Goal: Task Accomplishment & Management: Complete application form

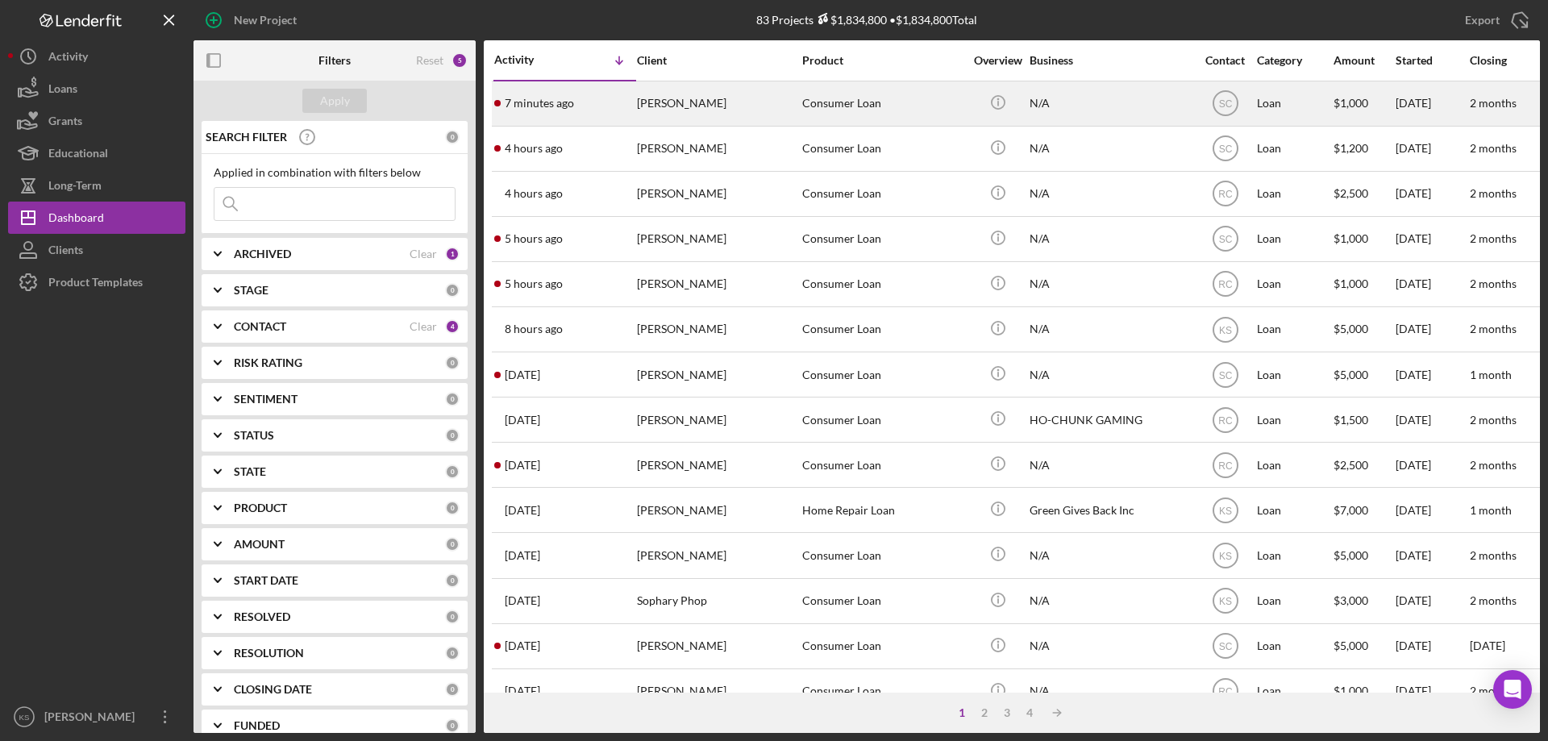
click at [691, 120] on div "Julia Monteen" at bounding box center [717, 103] width 161 height 43
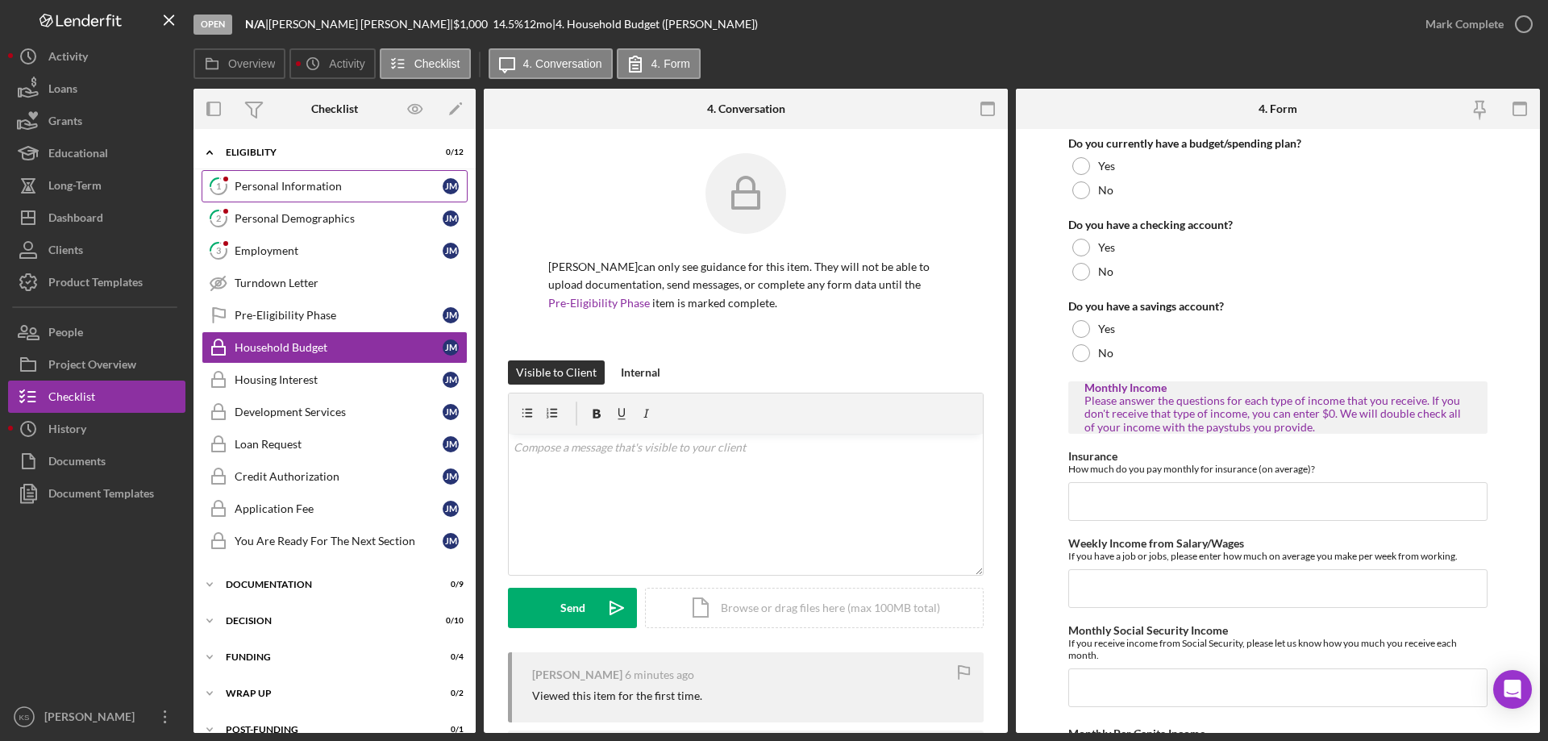
click at [301, 178] on link "1 Personal Information J M" at bounding box center [335, 186] width 266 height 32
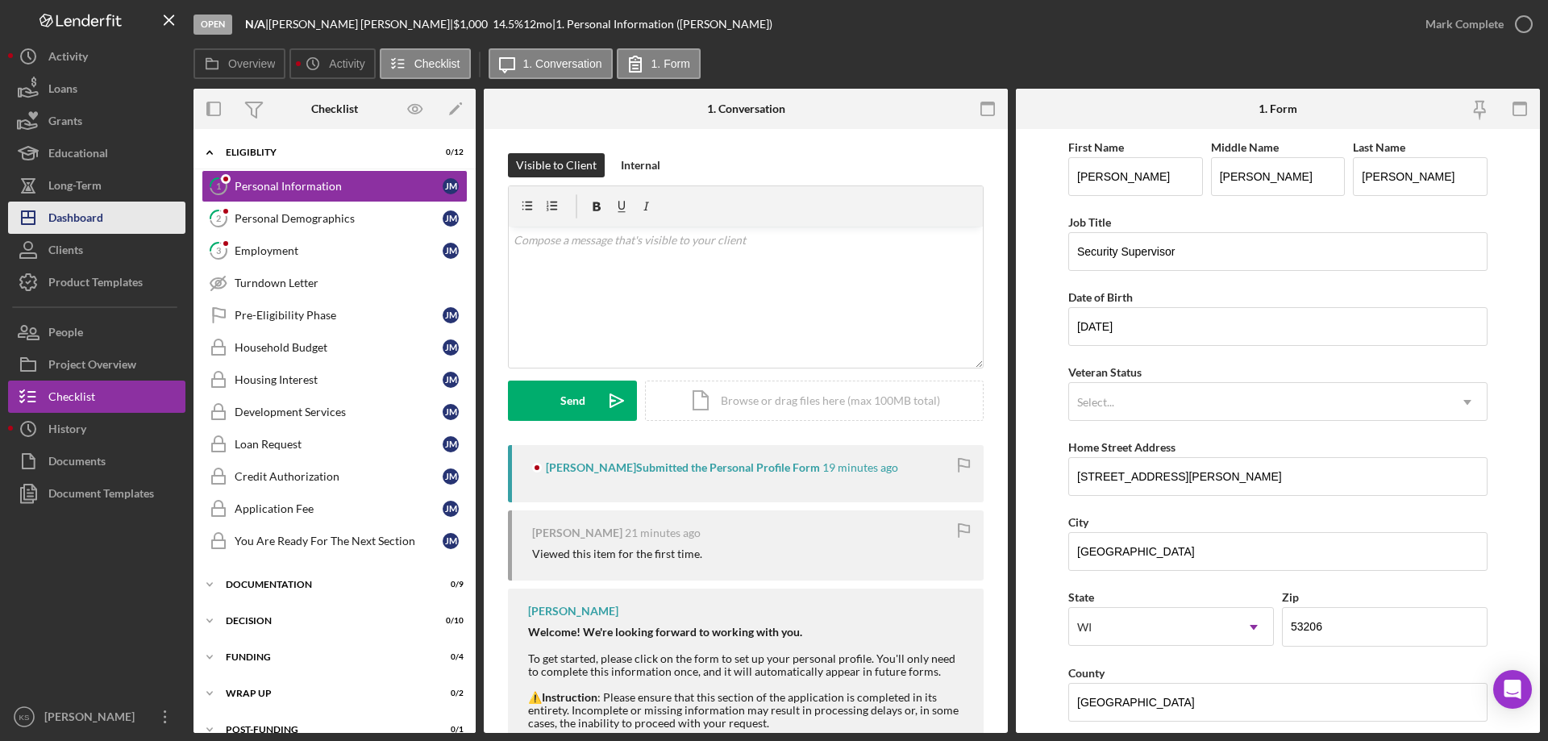
click at [99, 218] on div "Dashboard" at bounding box center [75, 220] width 55 height 36
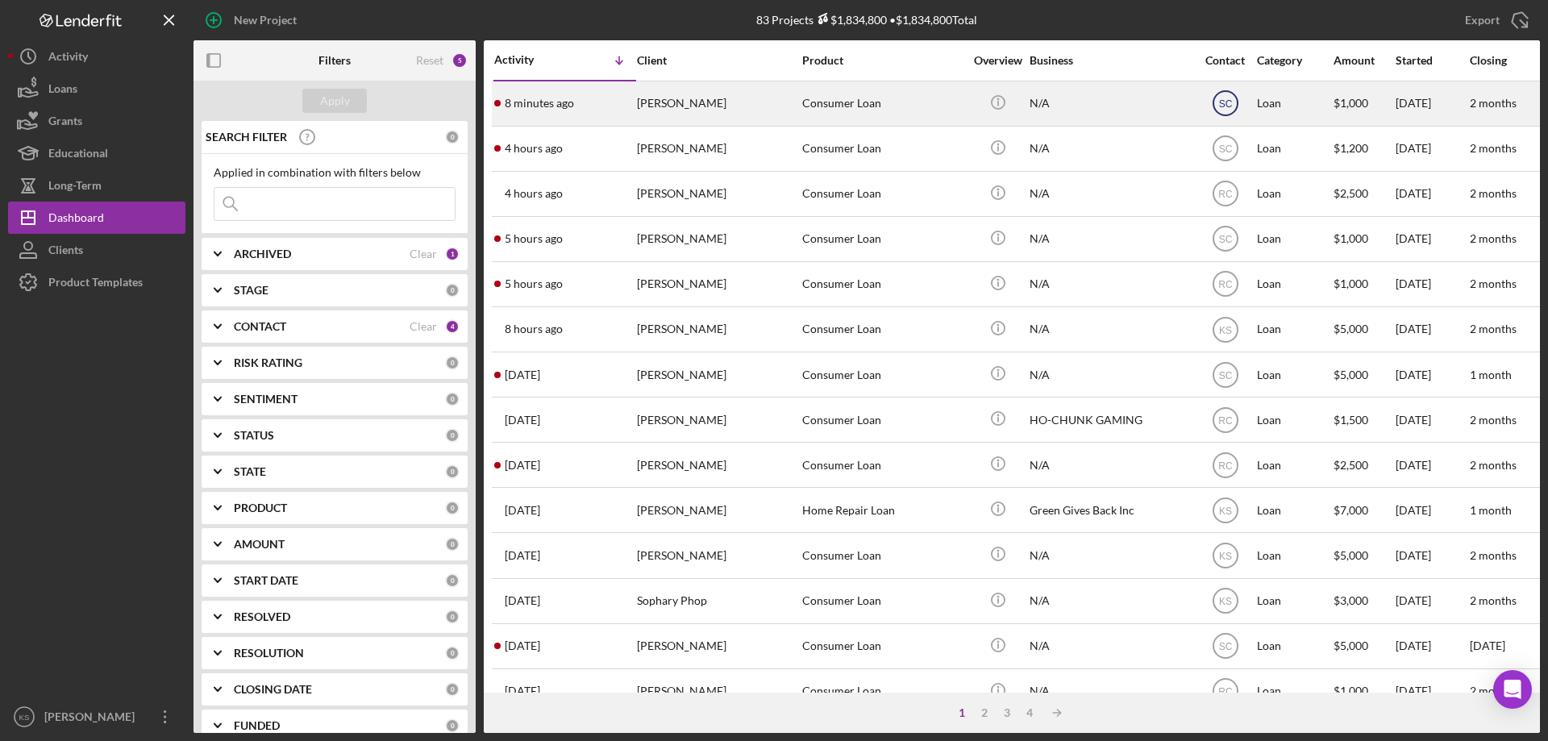
click at [1240, 102] on icon "SC" at bounding box center [1225, 103] width 40 height 40
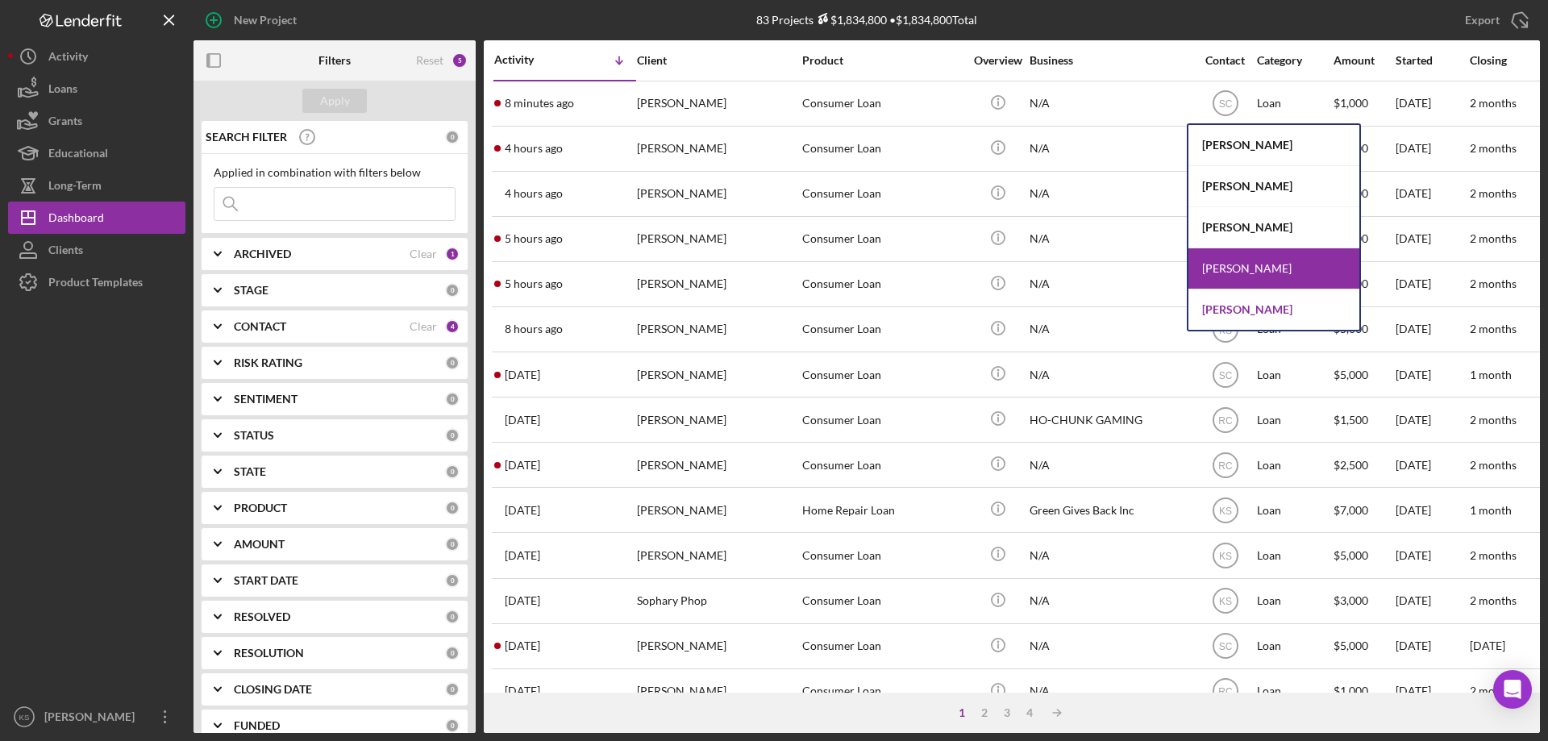
click at [1231, 310] on div "[PERSON_NAME]" at bounding box center [1273, 309] width 171 height 40
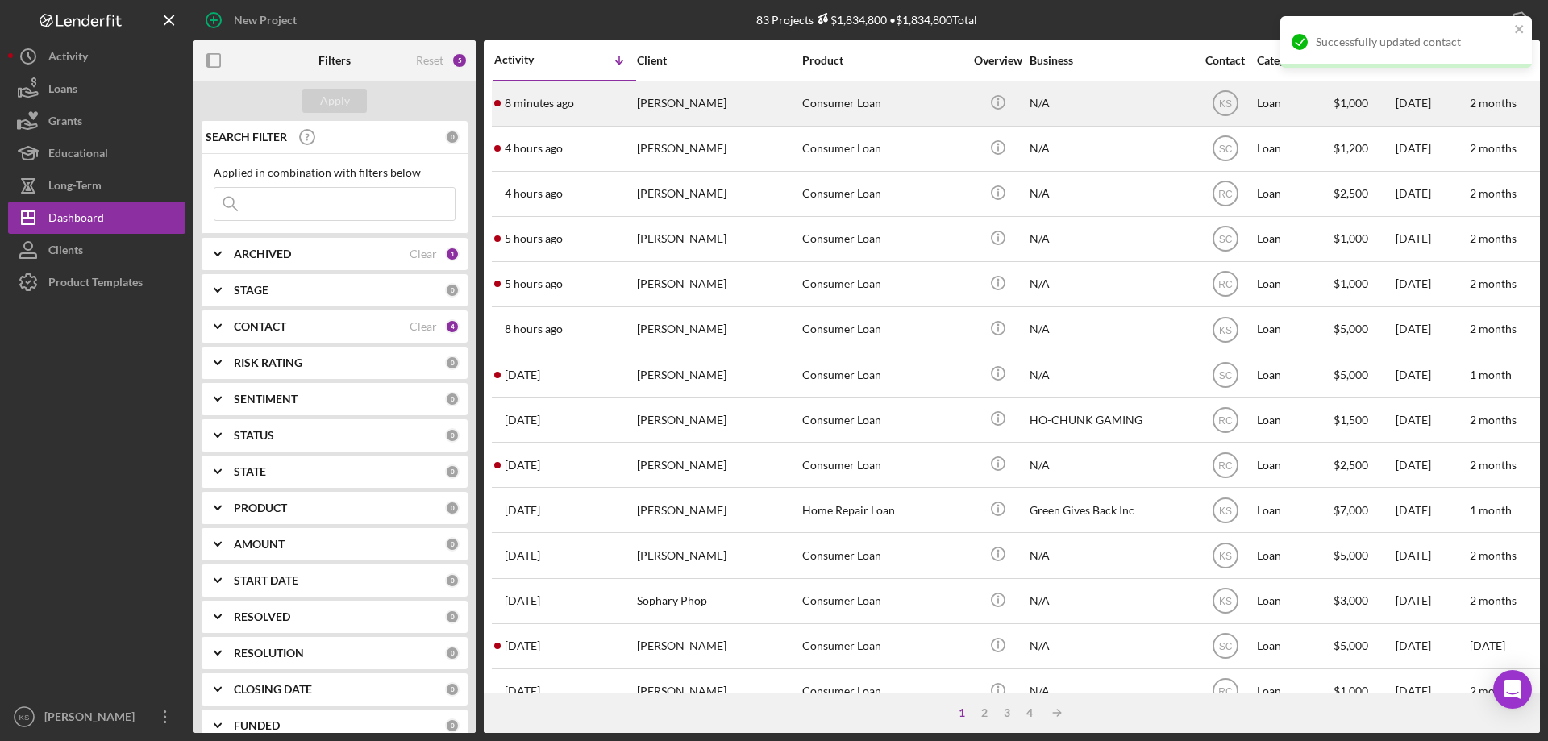
click at [683, 103] on div "Julia Monteen" at bounding box center [717, 103] width 161 height 43
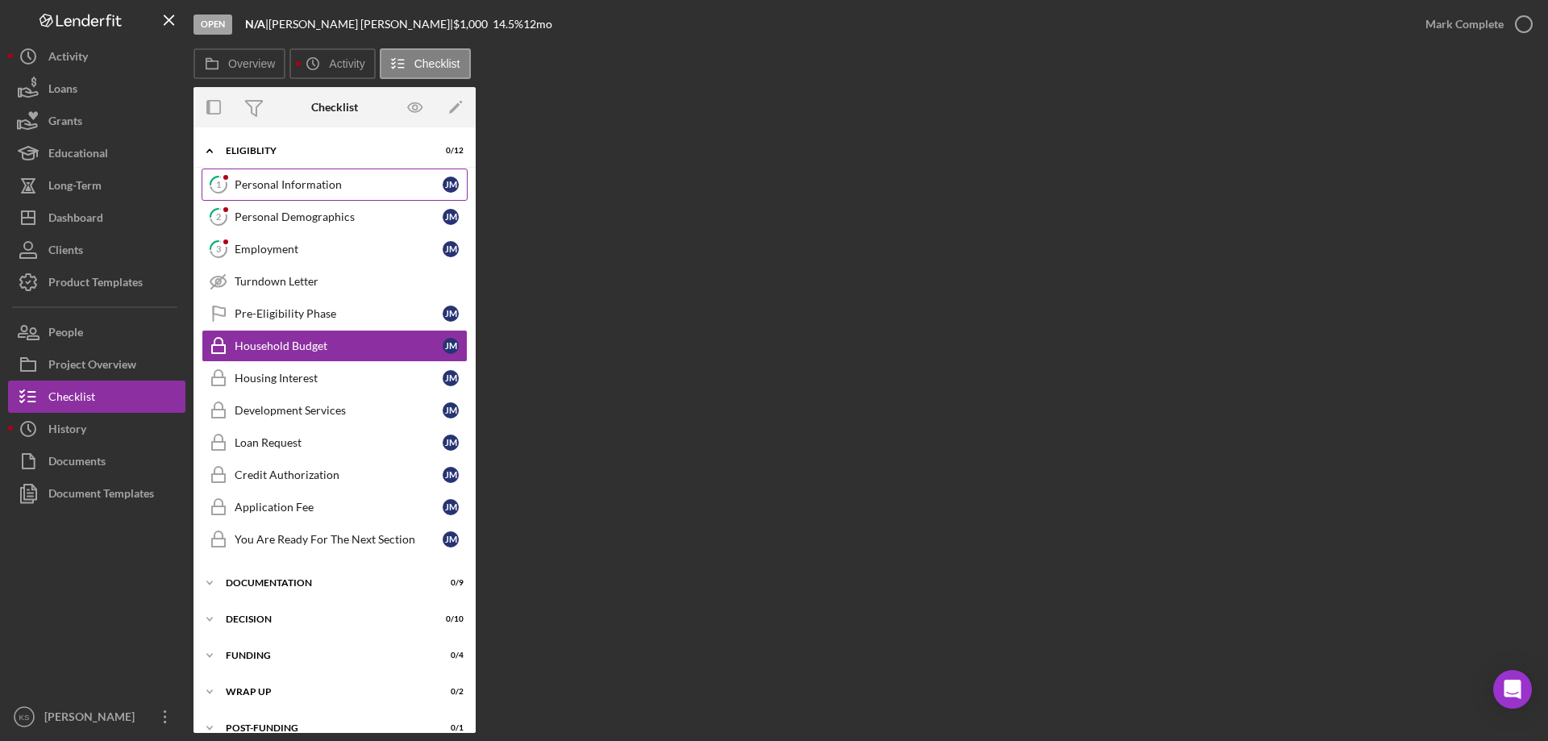
click at [304, 178] on div "Personal Information" at bounding box center [339, 184] width 208 height 13
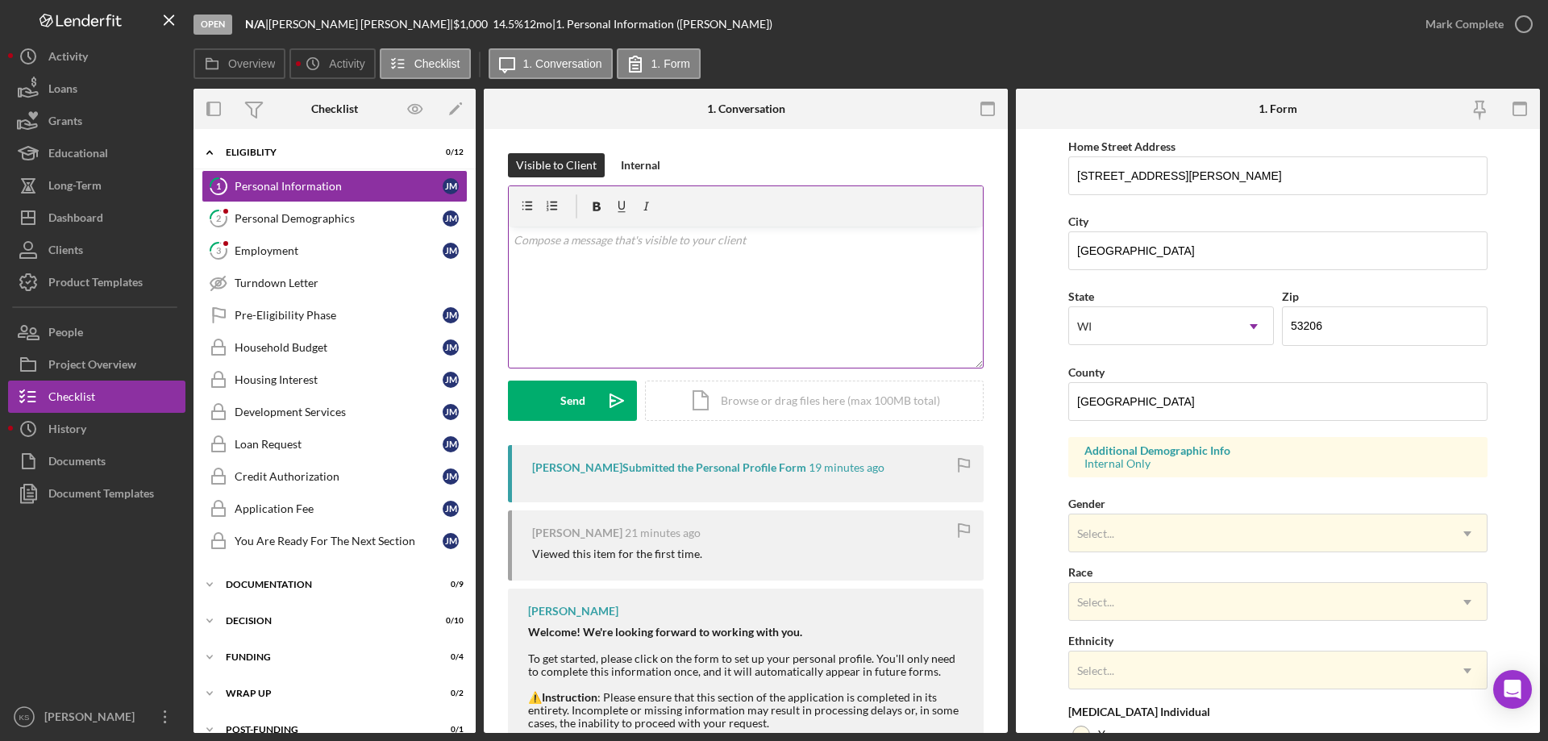
scroll to position [322, 0]
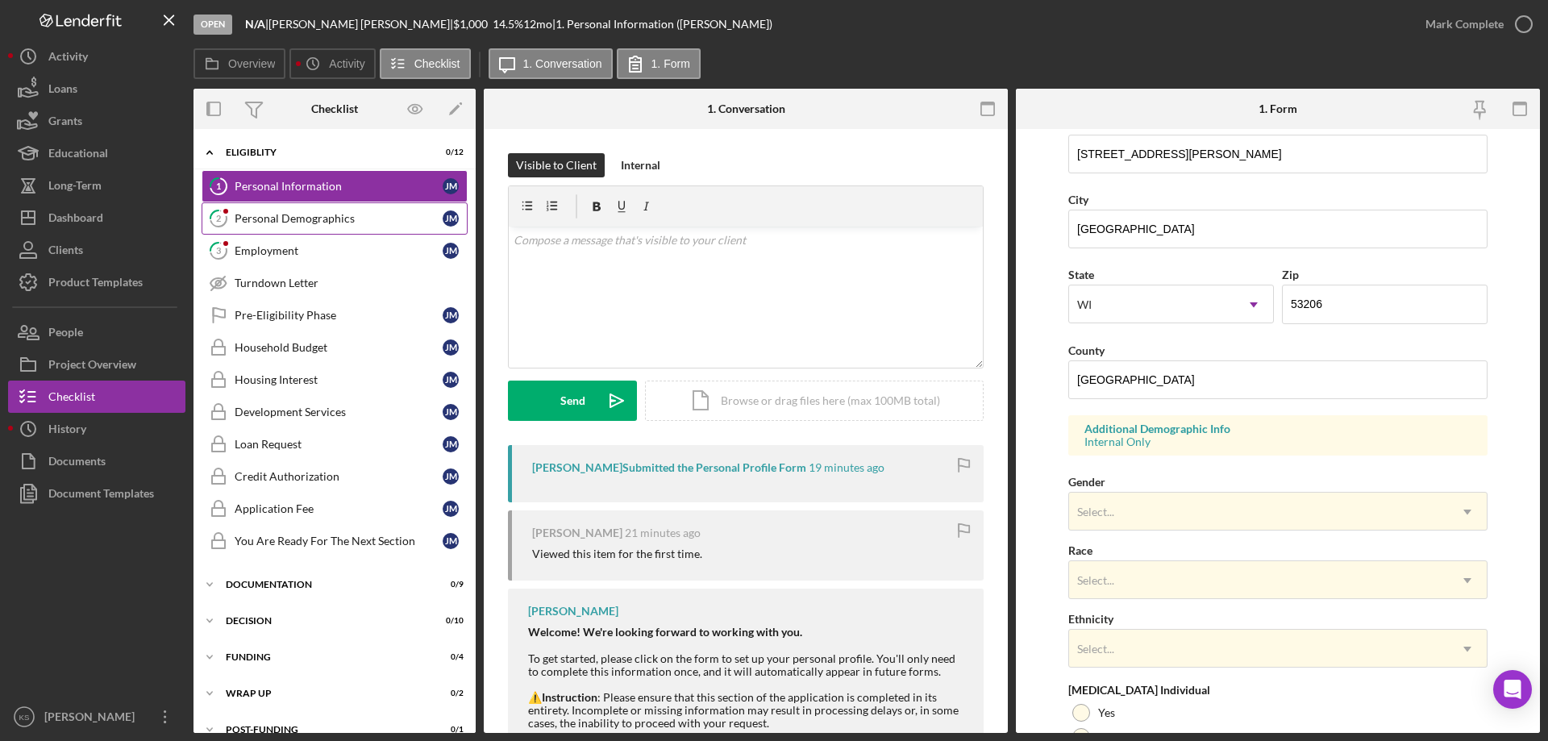
click at [278, 220] on div "Personal Demographics" at bounding box center [339, 218] width 208 height 13
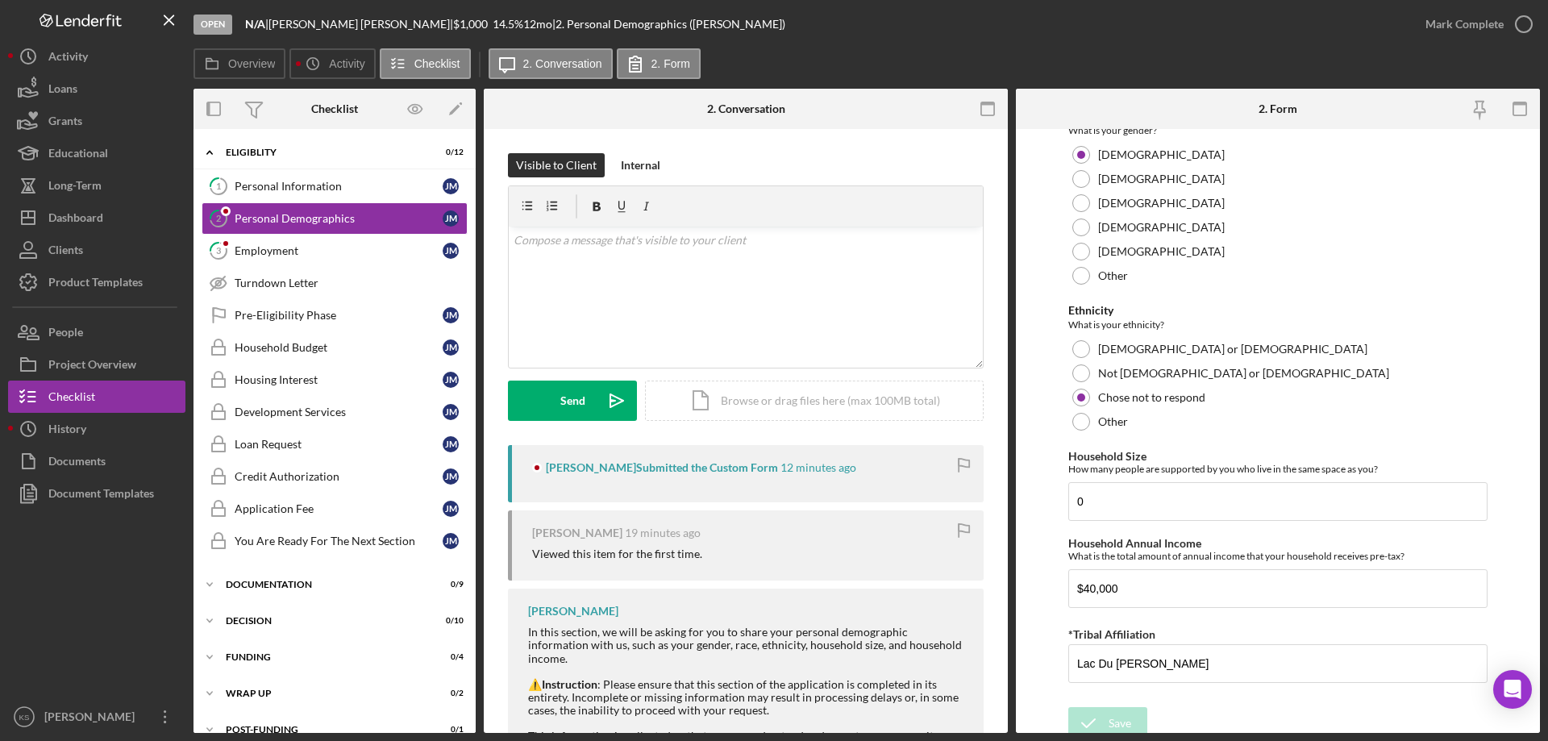
scroll to position [885, 0]
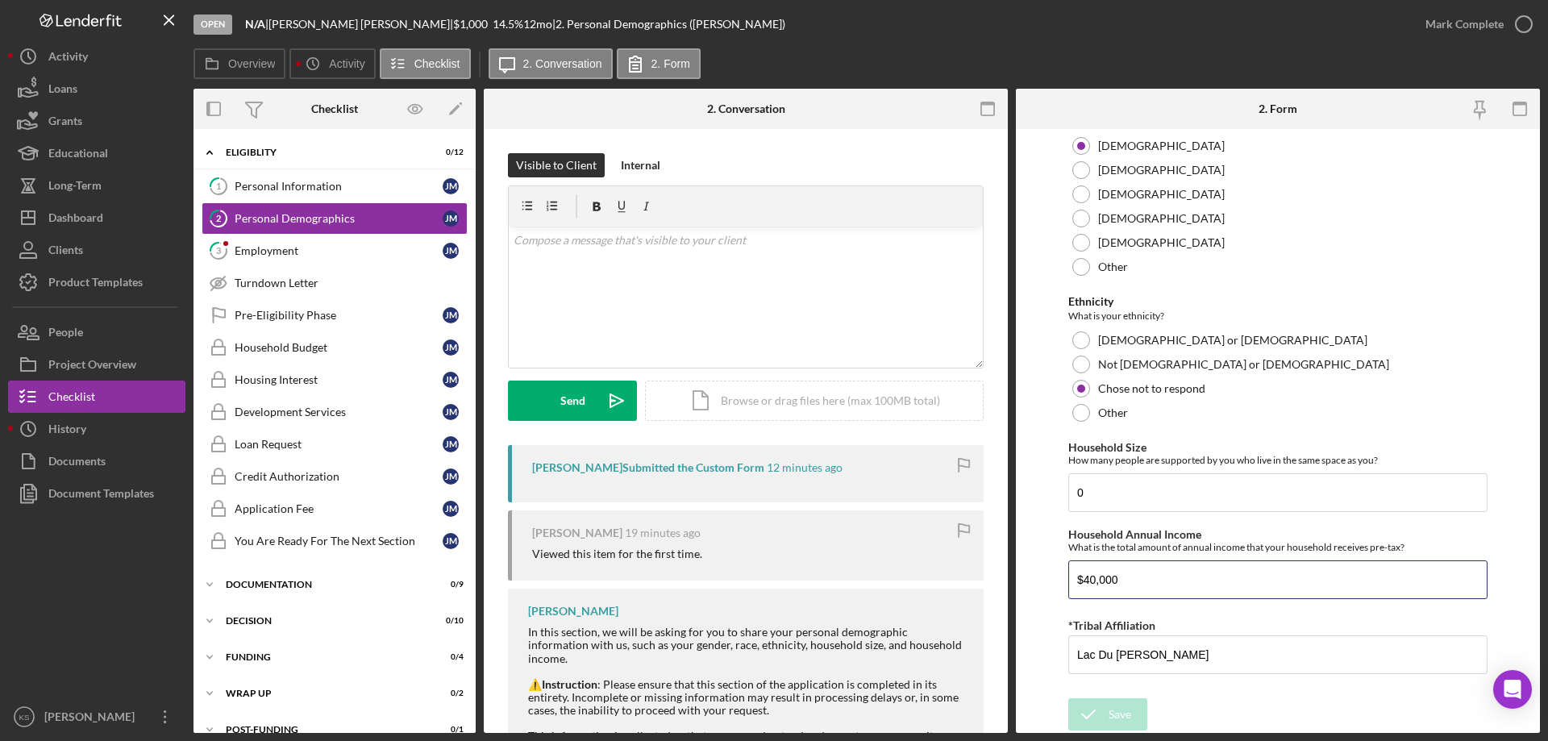
drag, startPoint x: 1041, startPoint y: 579, endPoint x: 997, endPoint y: 575, distance: 44.5
click at [996, 577] on div "Overview Internal Workflow Stage Open Icon/Dropdown Arrow Archive (can unarchiv…" at bounding box center [866, 411] width 1346 height 644
click at [302, 182] on div "Personal Information" at bounding box center [339, 186] width 208 height 13
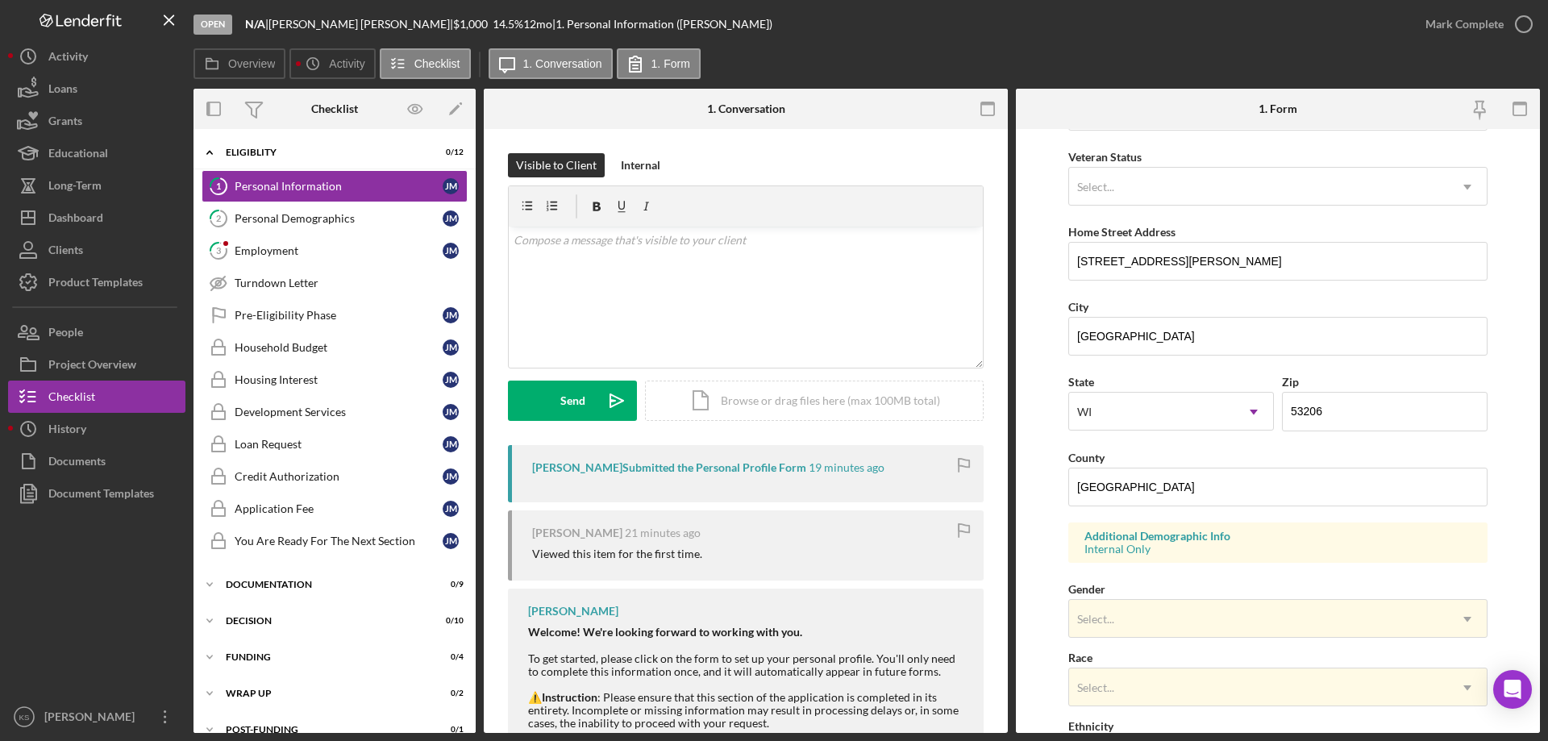
scroll to position [472, 0]
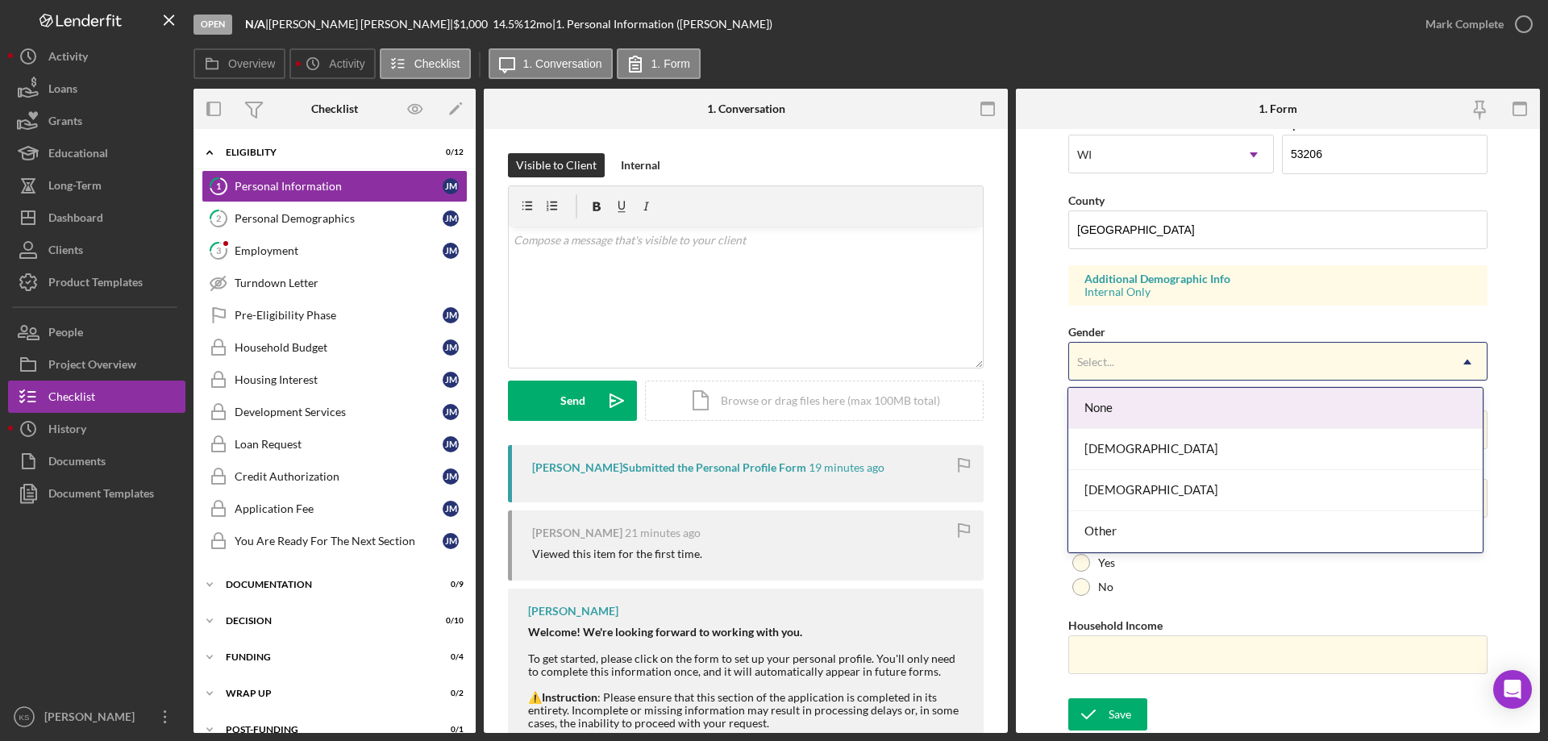
click at [1174, 362] on div "Select..." at bounding box center [1258, 361] width 379 height 37
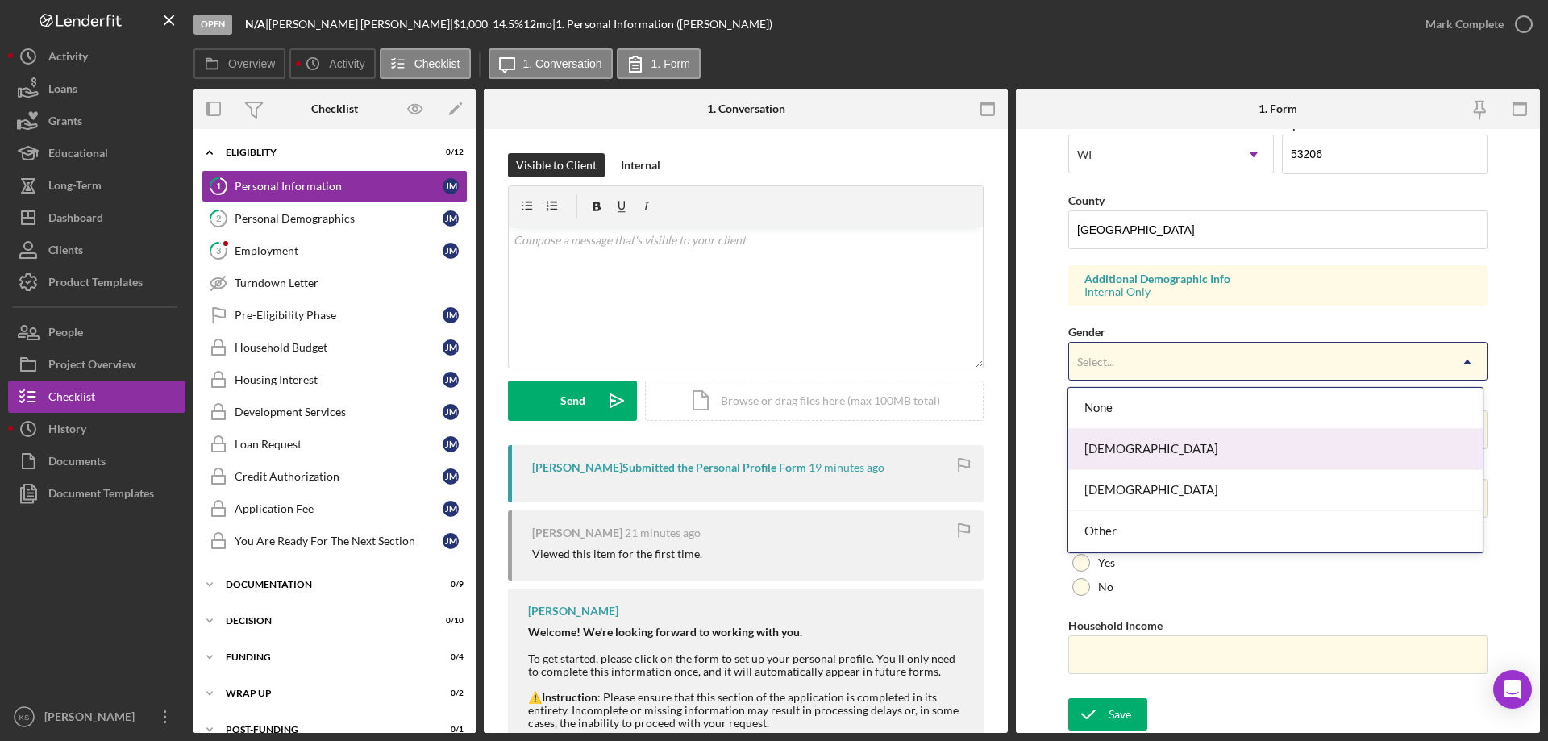
click at [1145, 440] on div "Female" at bounding box center [1274, 449] width 413 height 41
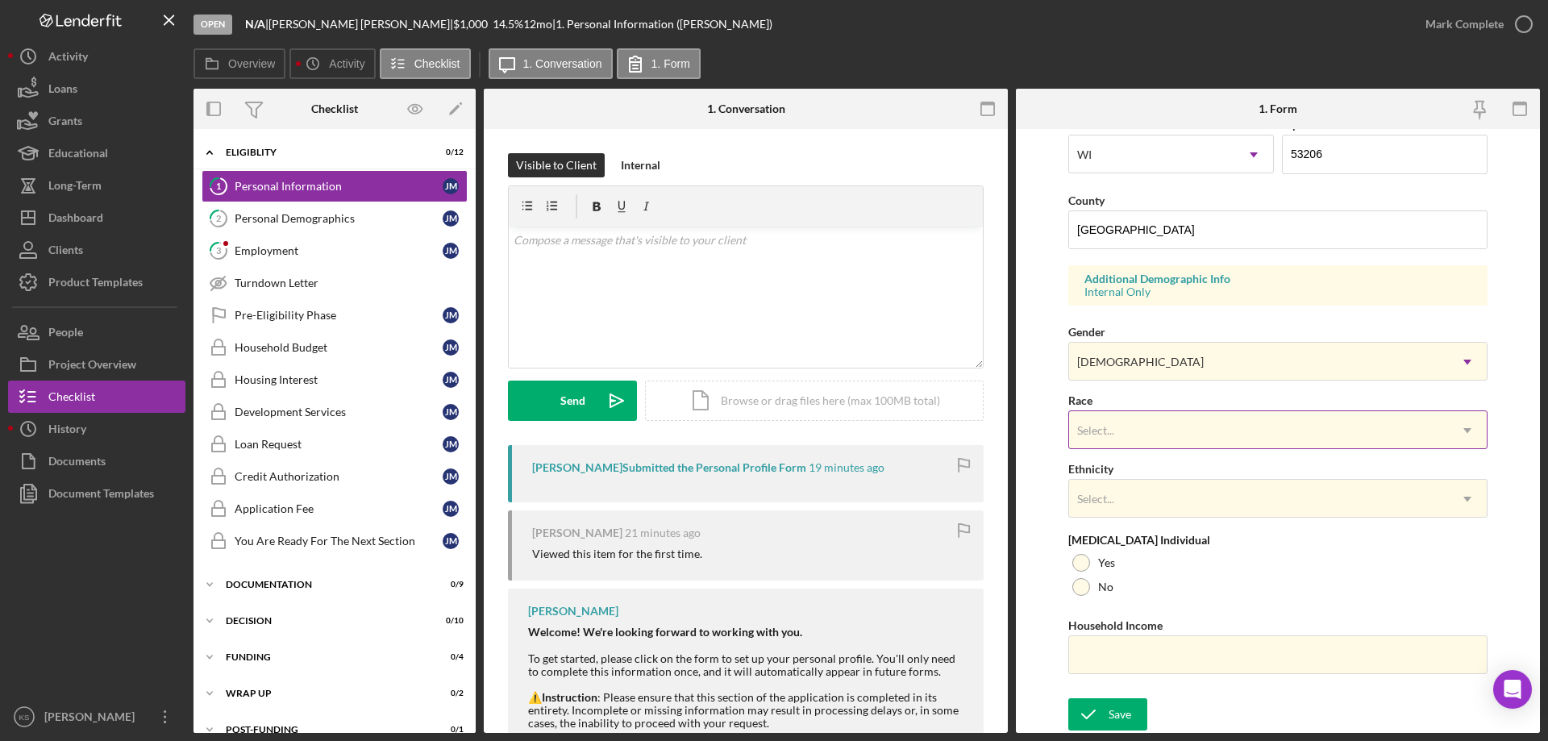
click at [1161, 427] on div "Select..." at bounding box center [1258, 430] width 379 height 37
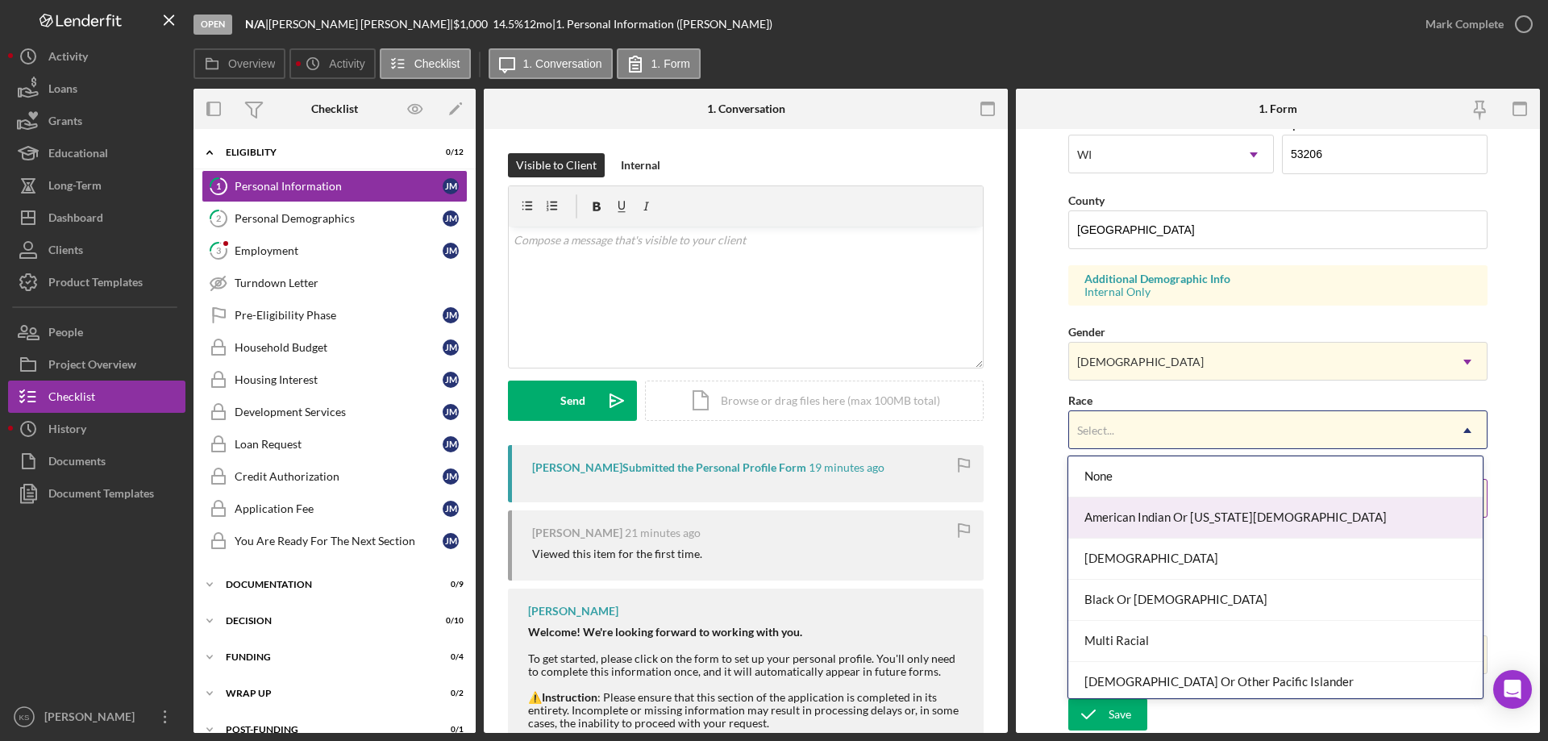
click at [1184, 508] on div "American Indian Or Alaska Native" at bounding box center [1274, 517] width 413 height 41
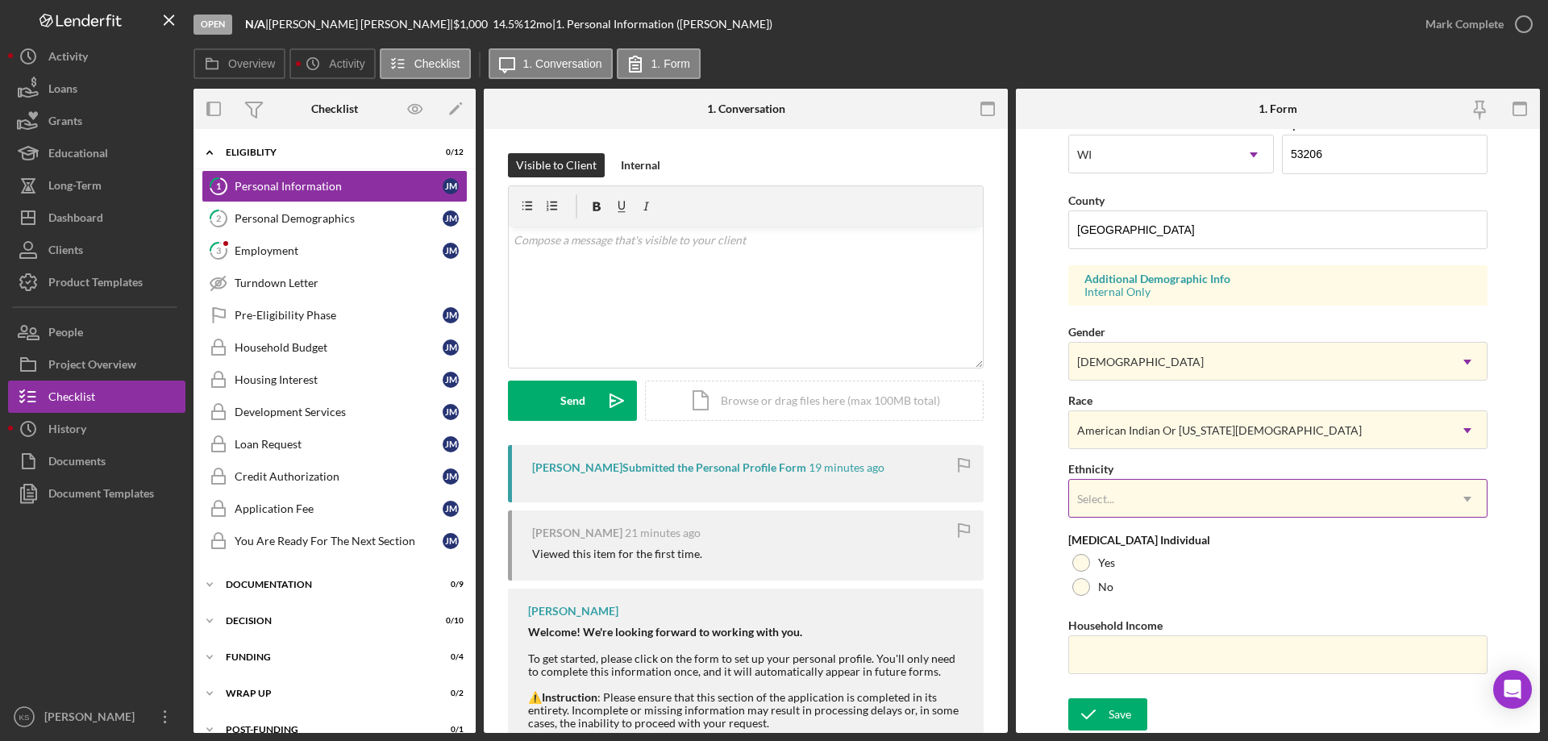
click at [1181, 503] on div "Select..." at bounding box center [1258, 498] width 379 height 37
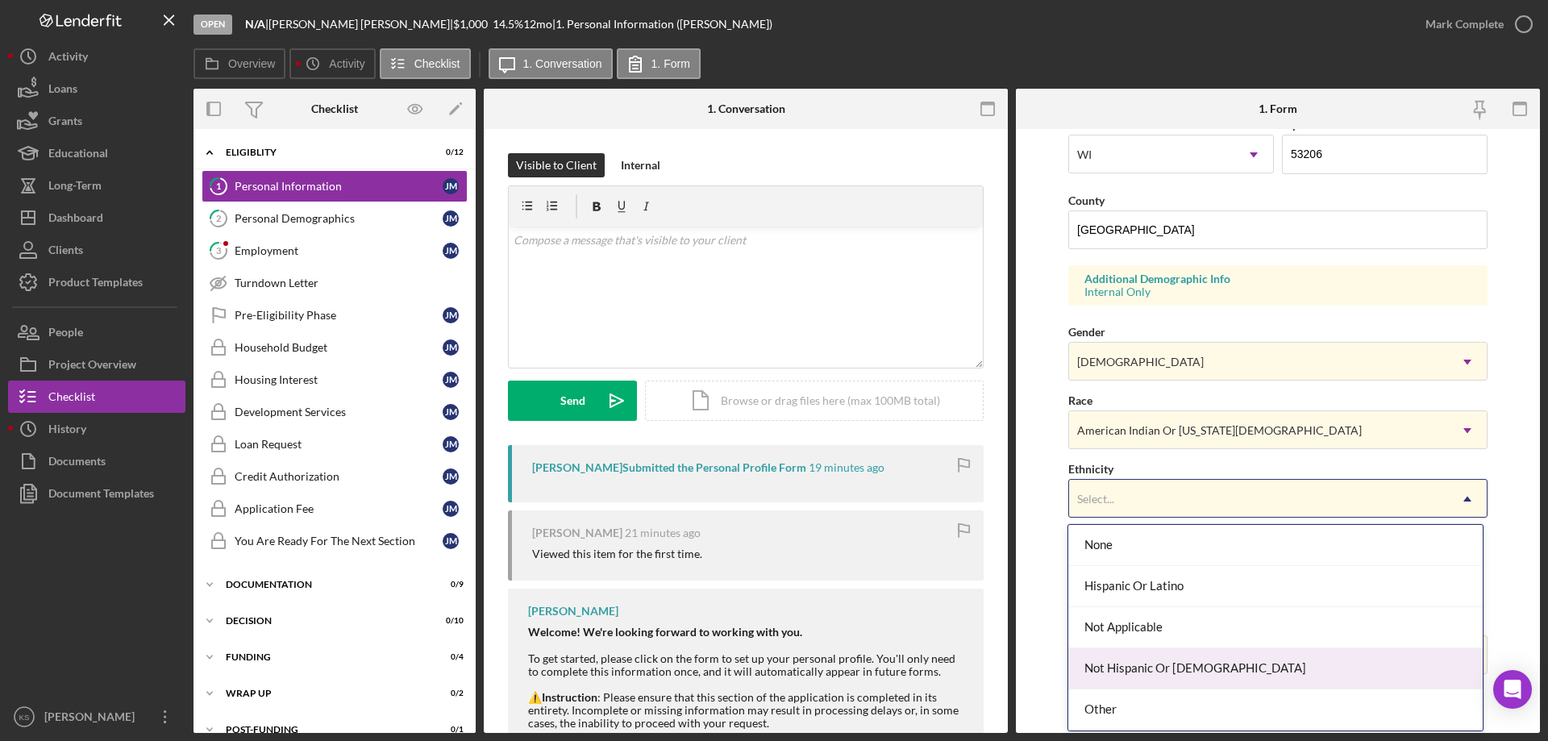
click at [1149, 658] on div "Not Hispanic Or Latino" at bounding box center [1274, 668] width 413 height 41
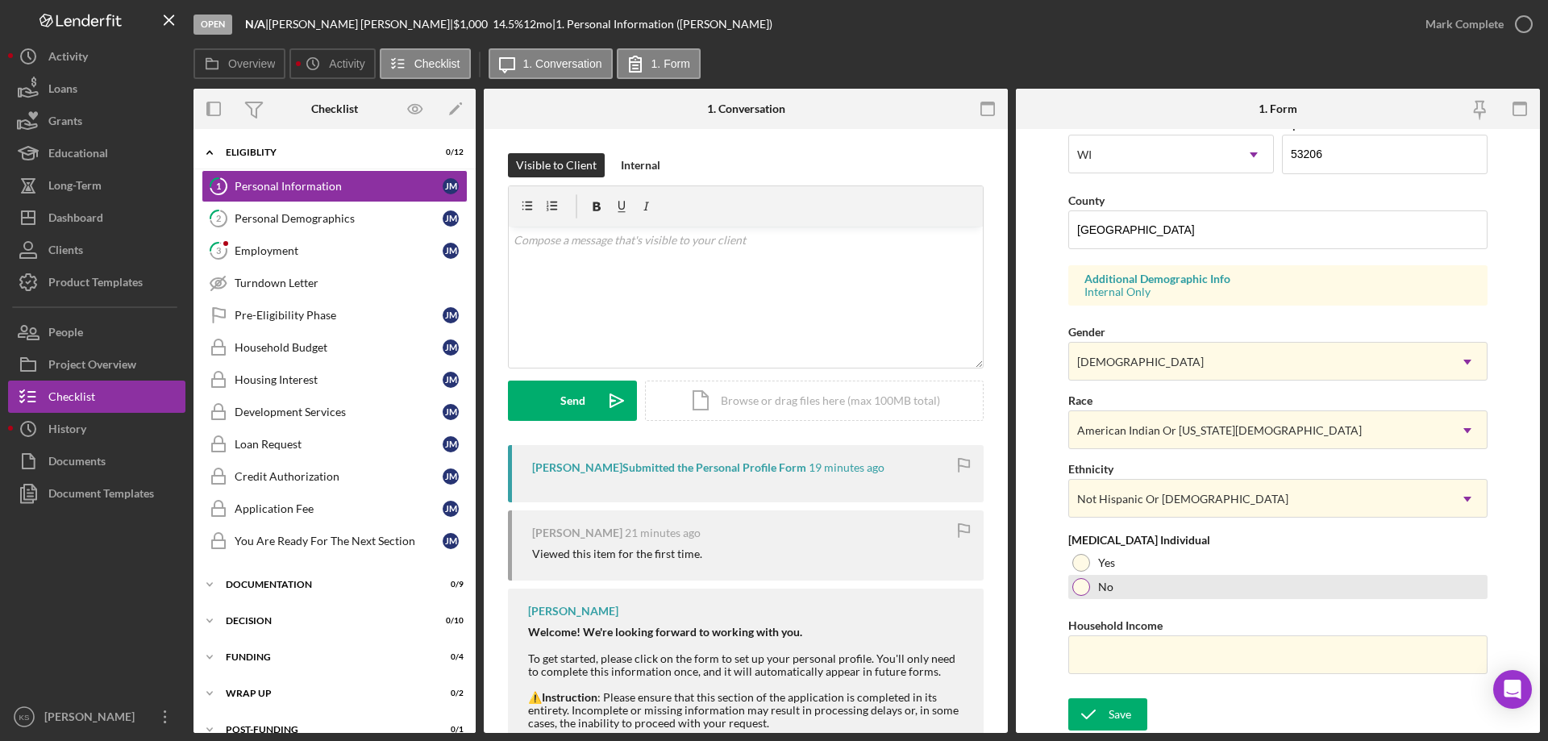
click at [1082, 591] on div at bounding box center [1081, 587] width 18 height 18
click at [1120, 671] on input "Household Income" at bounding box center [1277, 654] width 419 height 39
paste input "$40,000"
type input "$40,000"
click at [1113, 701] on div "Save" at bounding box center [1119, 714] width 23 height 32
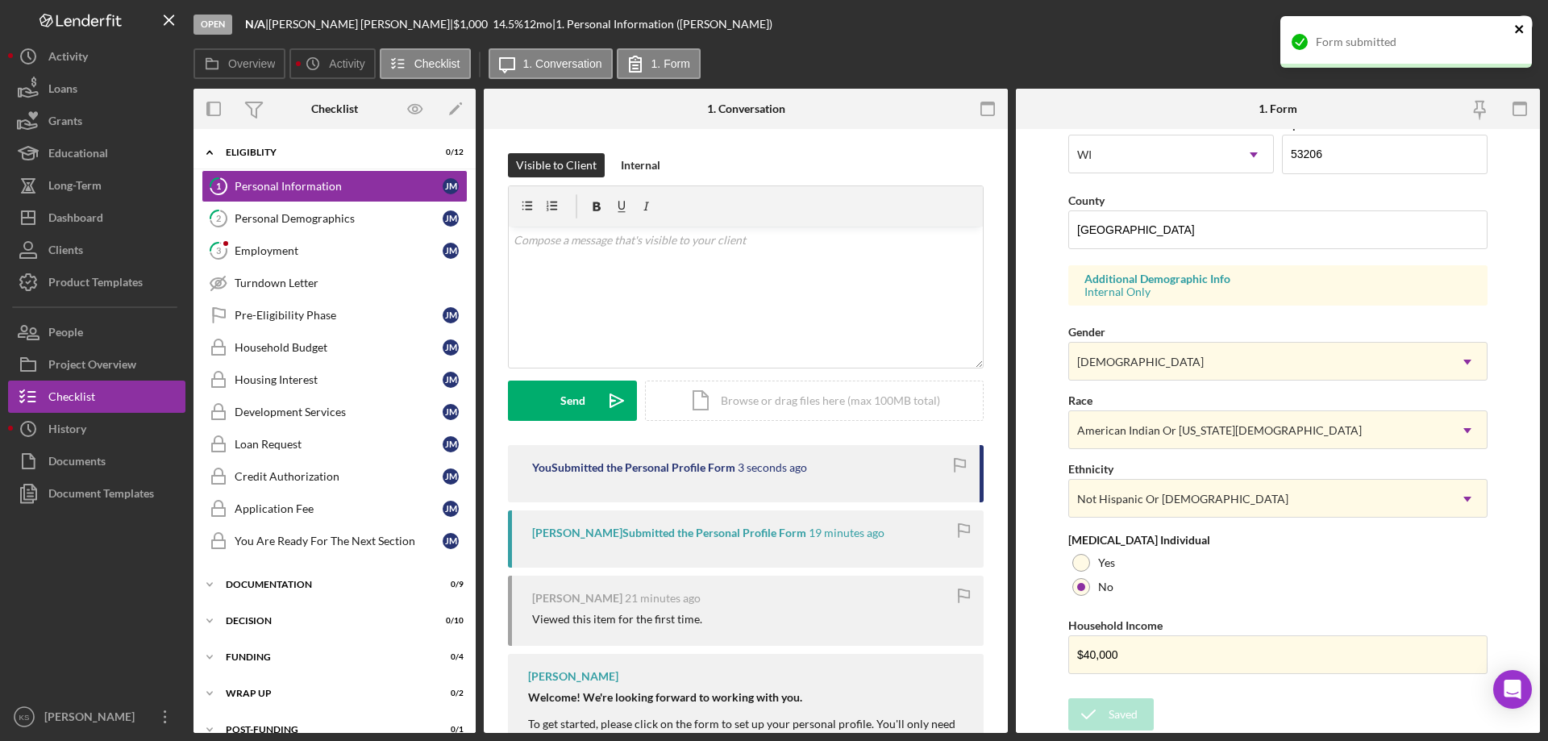
click at [1516, 27] on icon "close" at bounding box center [1519, 29] width 8 height 8
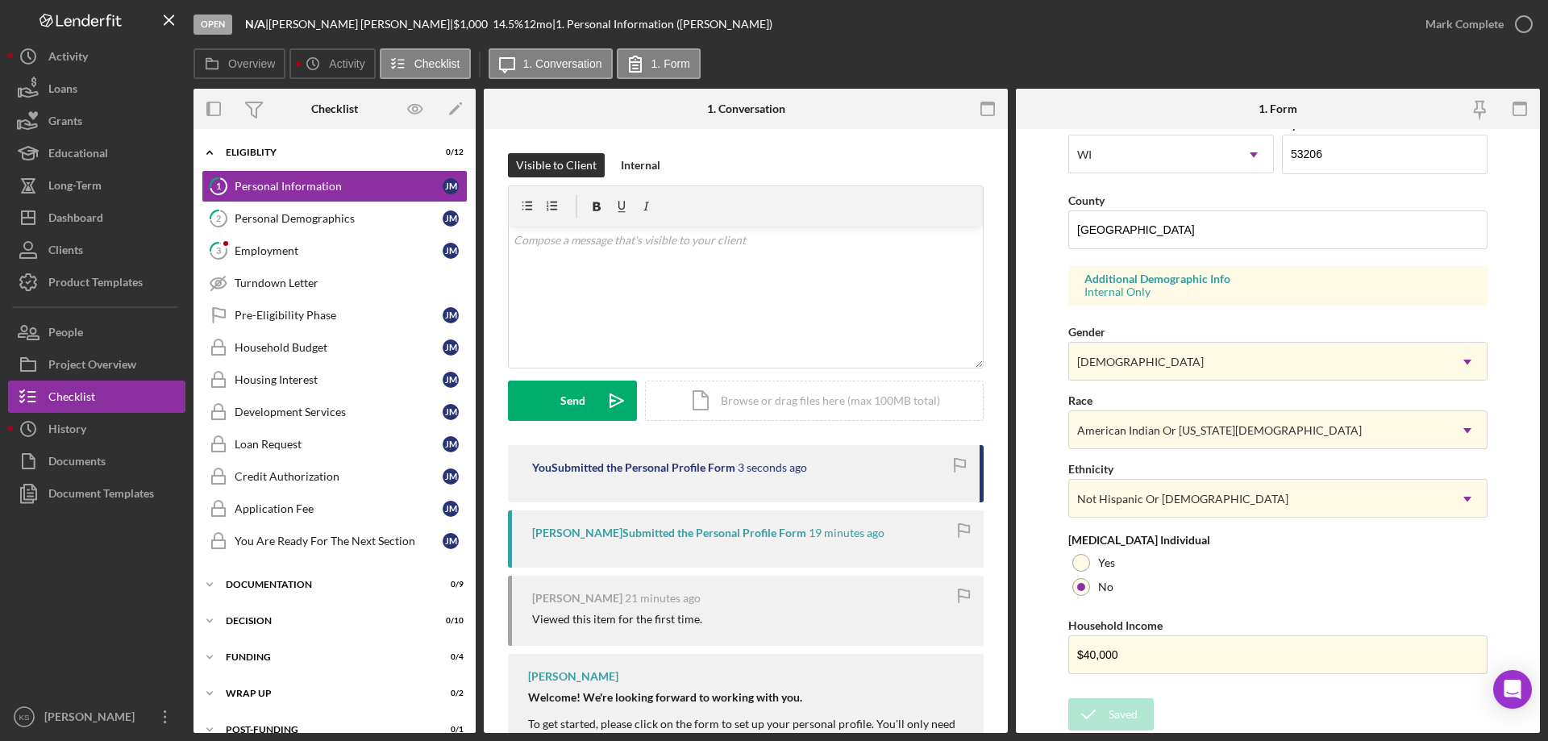
click at [1471, 27] on div "Form submitted" at bounding box center [1406, 48] width 258 height 71
click at [1458, 21] on div "Mark Complete" at bounding box center [1464, 24] width 78 height 32
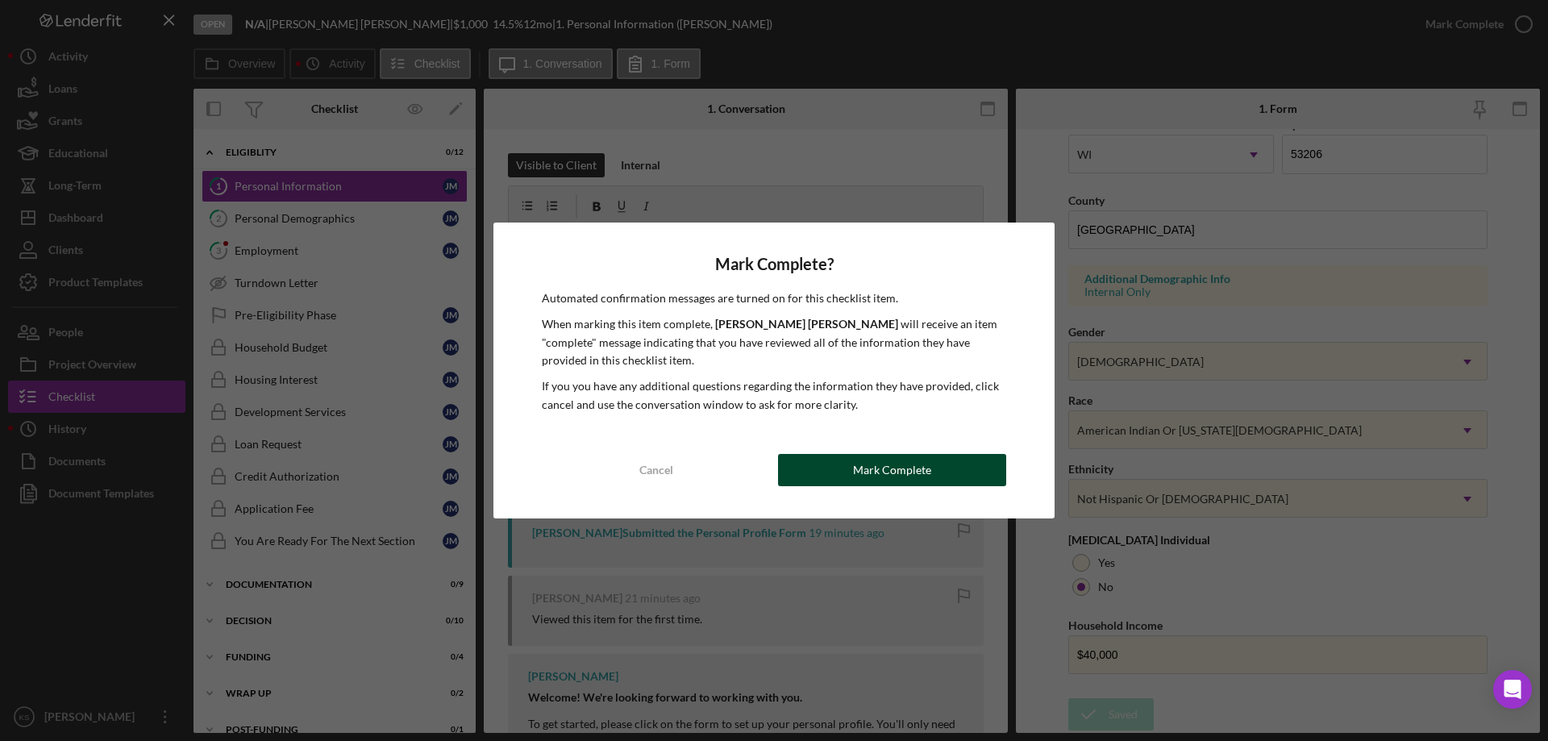
click at [908, 470] on div "Mark Complete" at bounding box center [892, 470] width 78 height 32
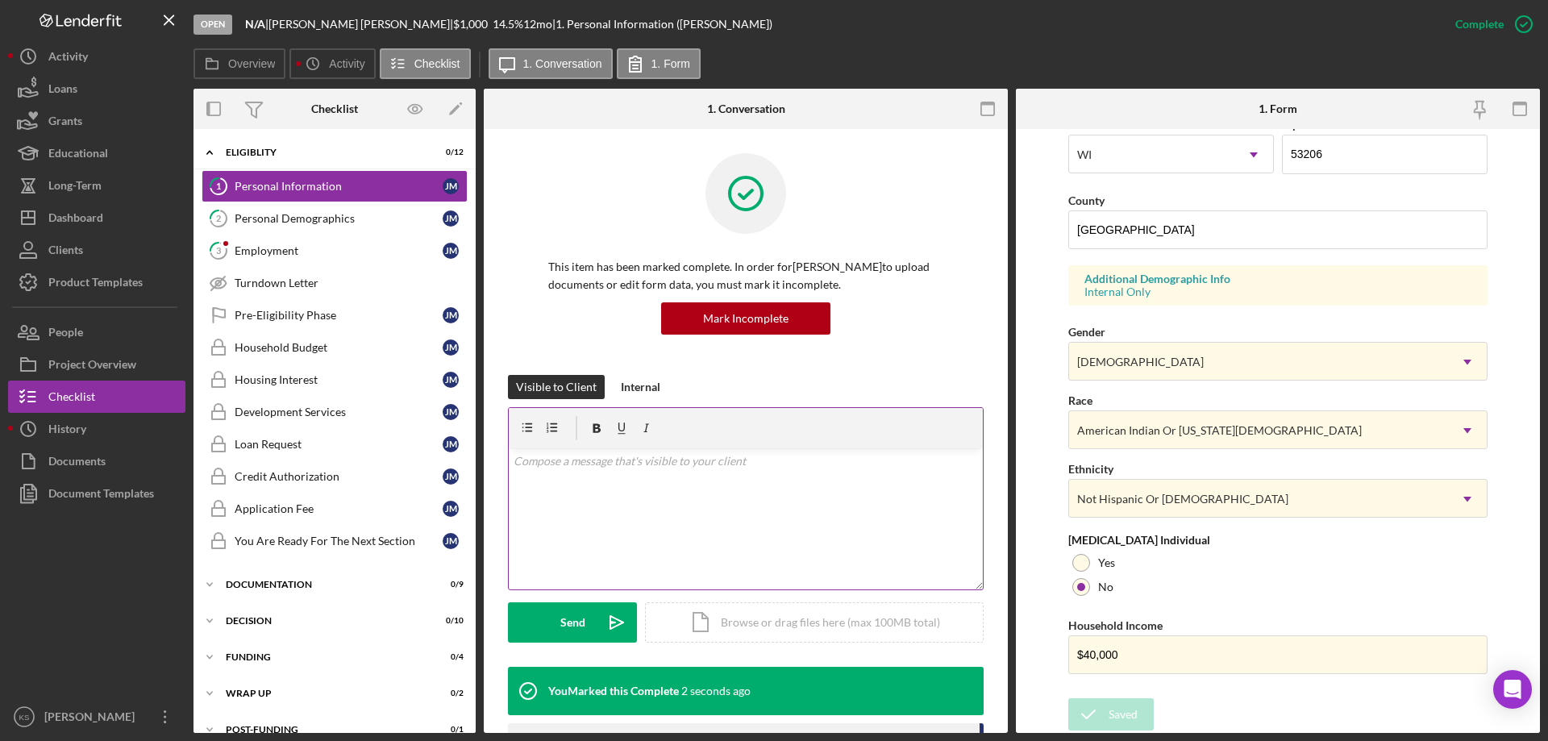
scroll to position [148, 0]
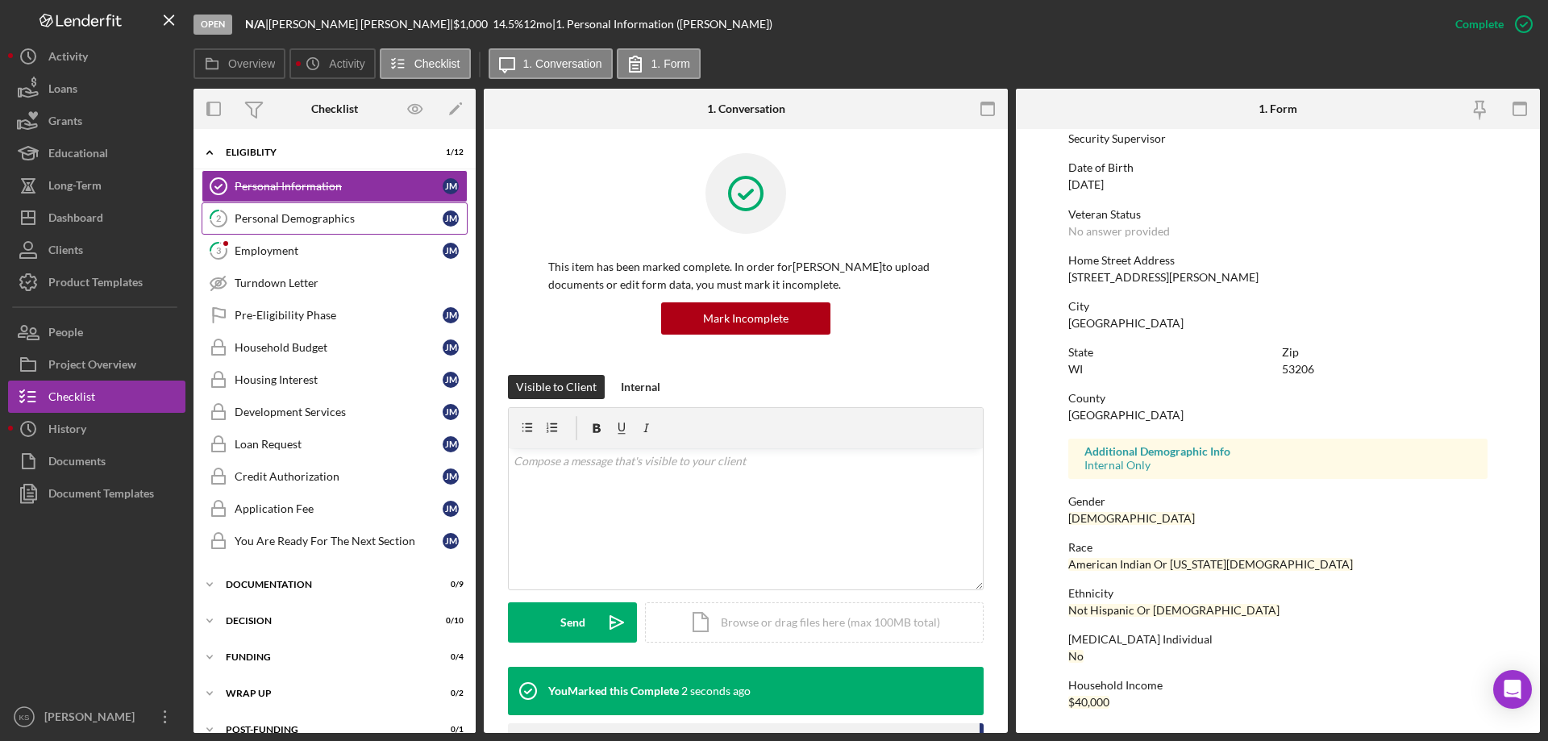
click at [276, 215] on div "Personal Demographics" at bounding box center [339, 218] width 208 height 13
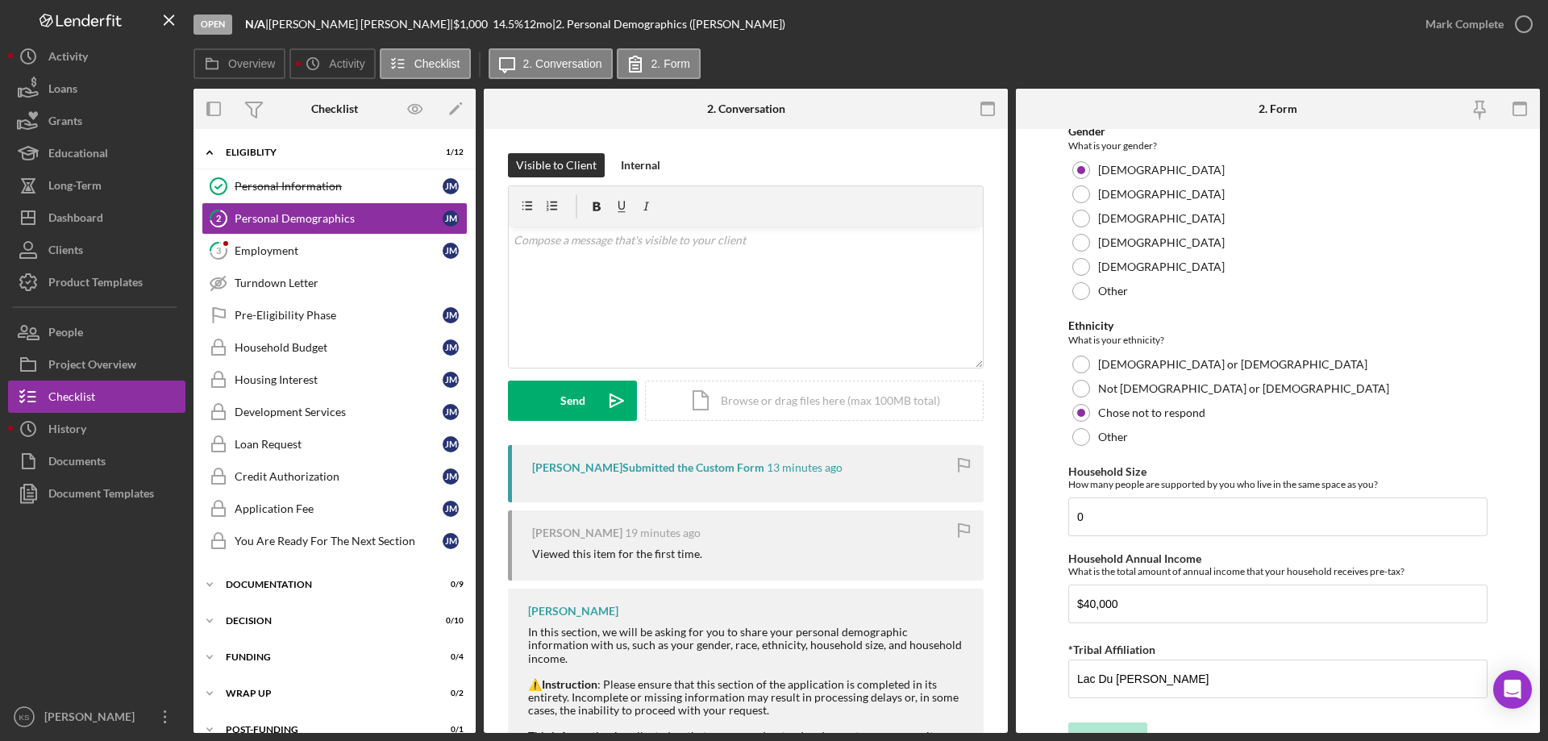
scroll to position [885, 0]
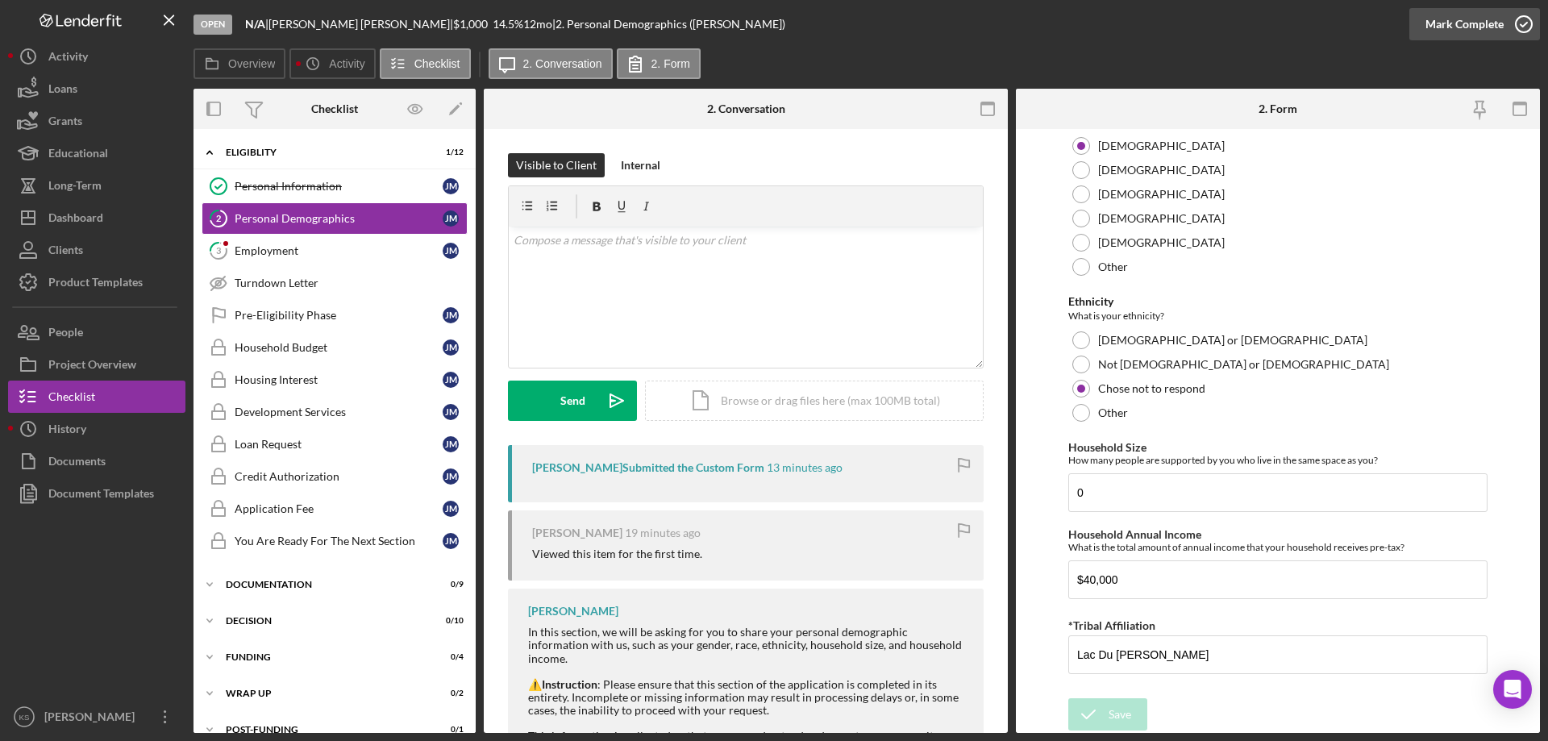
click at [1448, 19] on div "Mark Complete" at bounding box center [1464, 24] width 78 height 32
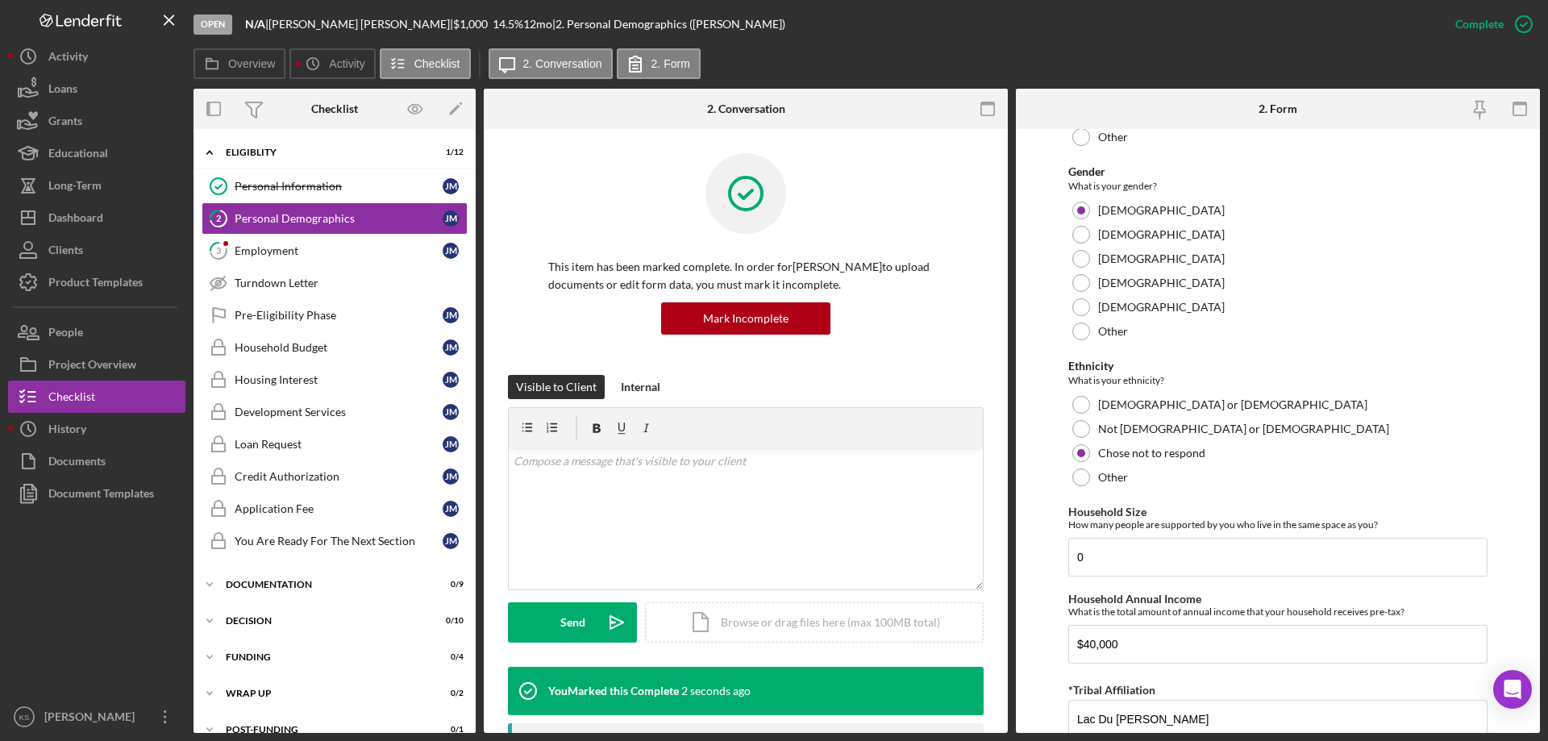
scroll to position [949, 0]
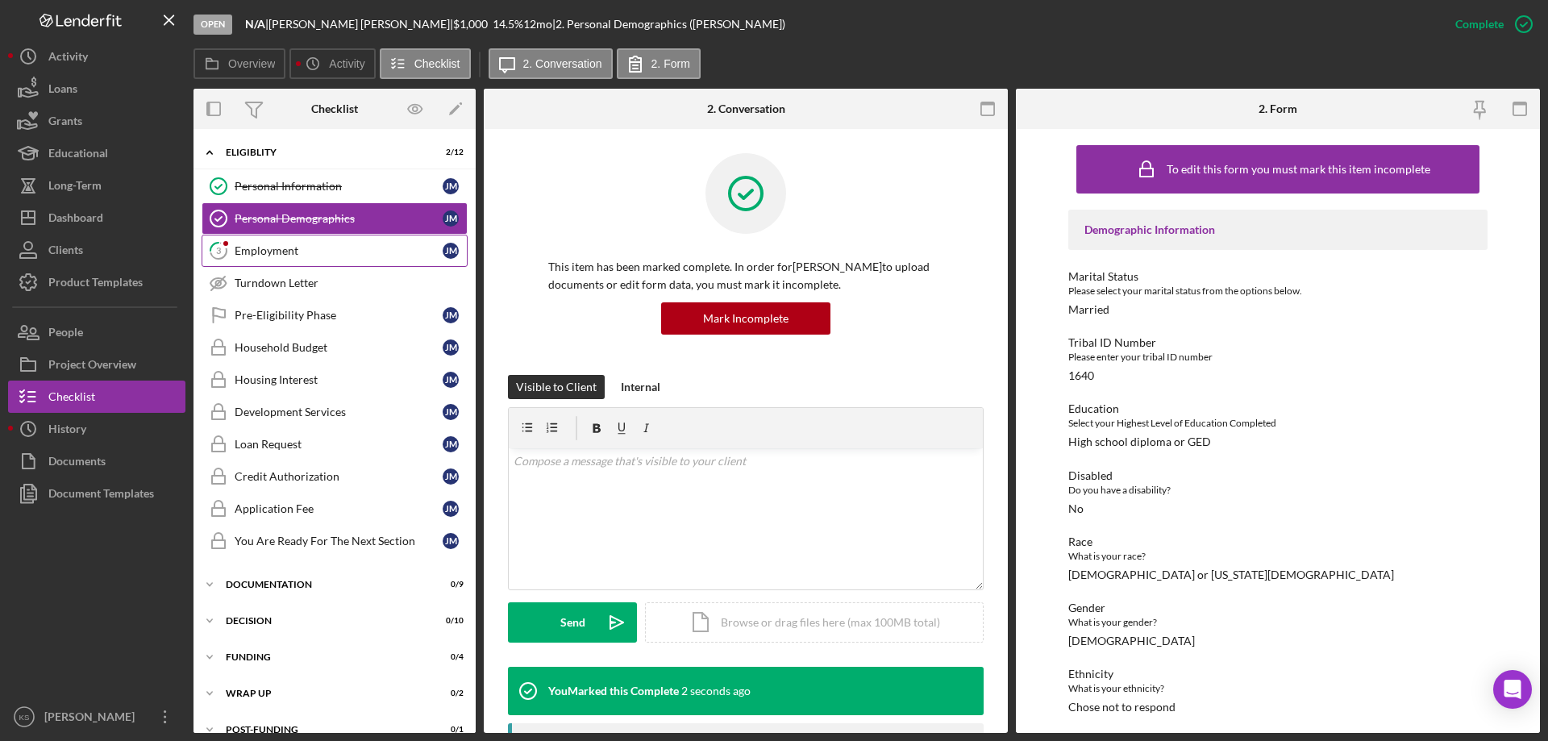
click at [303, 250] on div "Employment" at bounding box center [339, 250] width 208 height 13
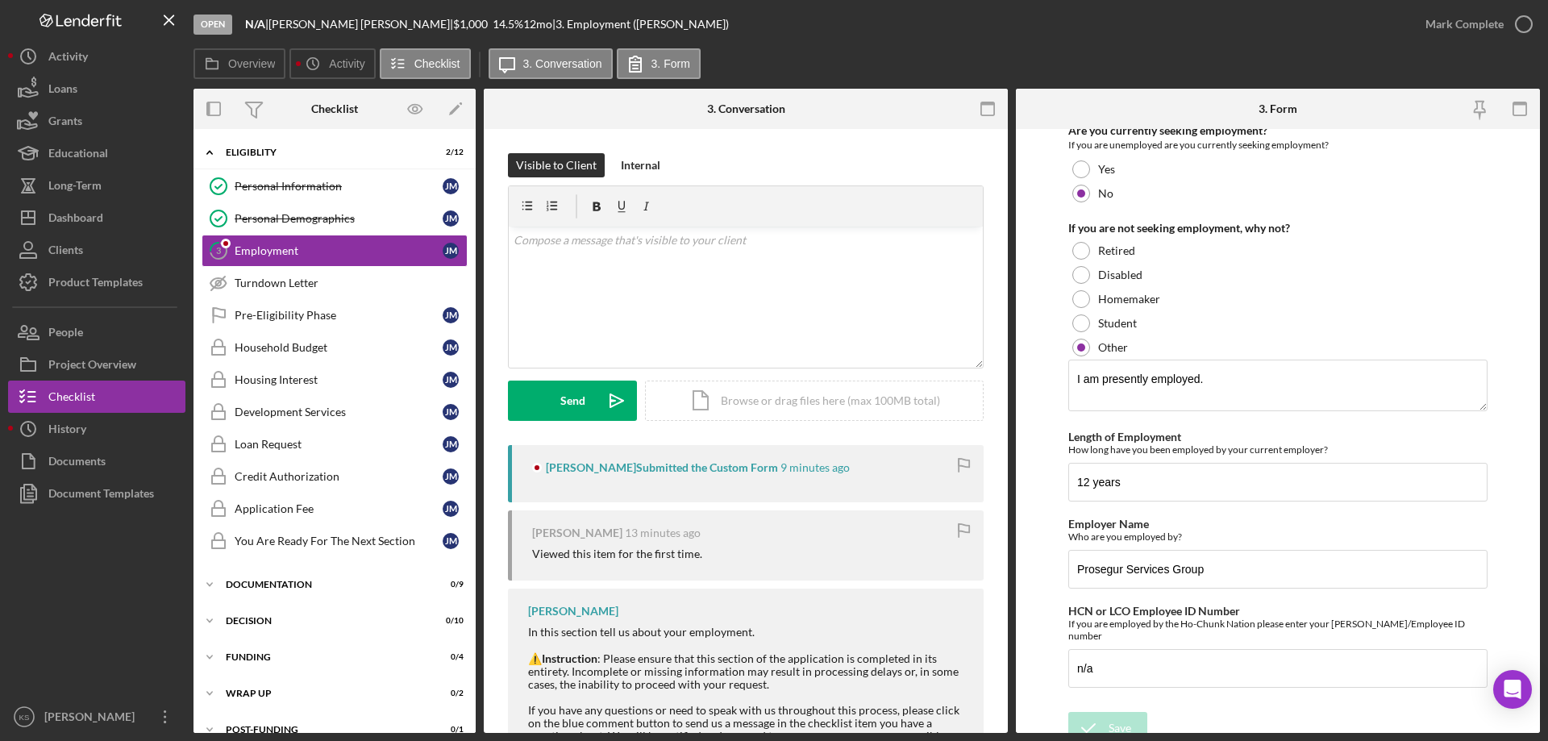
scroll to position [168, 0]
click at [1456, 21] on div "Mark Complete" at bounding box center [1464, 24] width 78 height 32
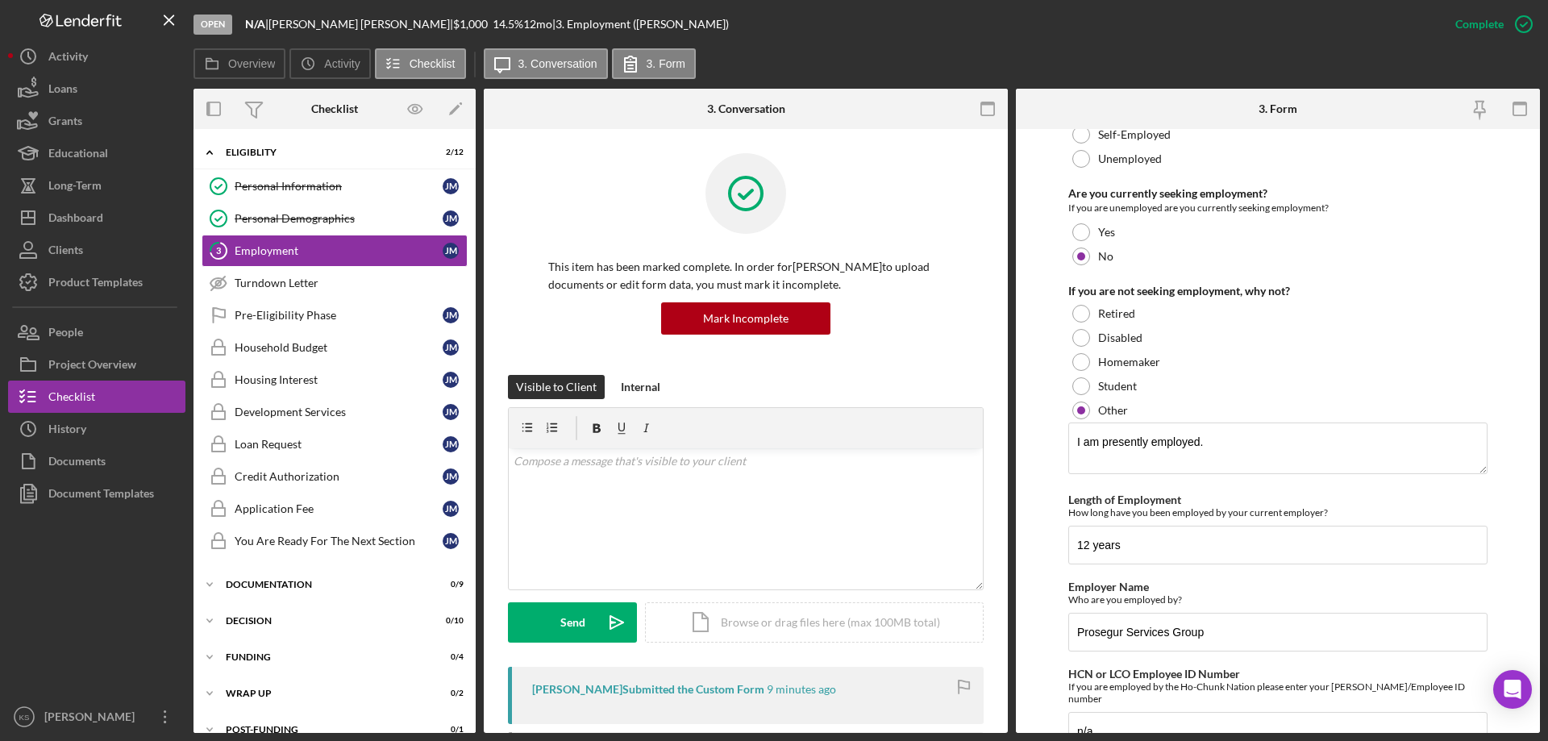
scroll to position [233, 0]
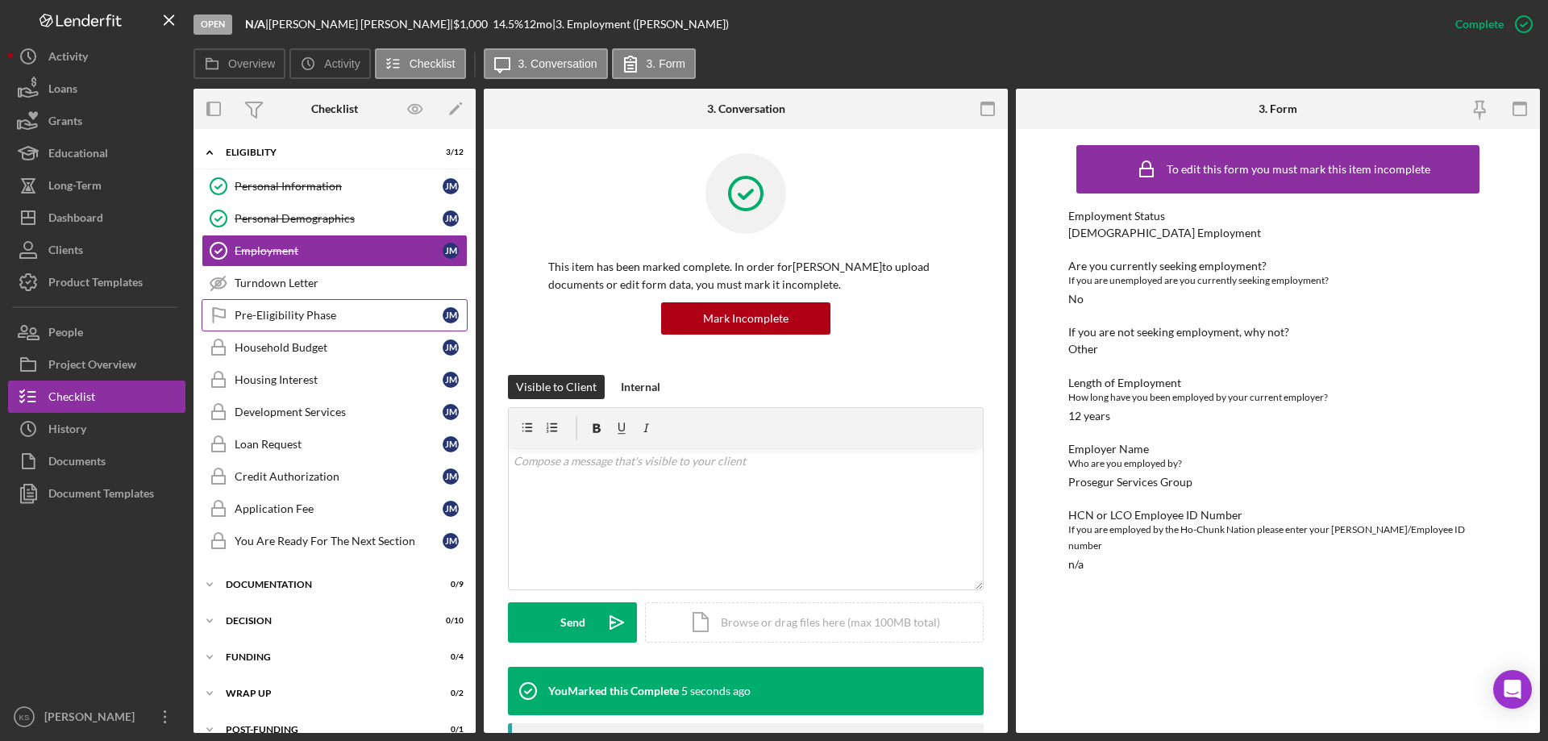
click at [276, 321] on div "Pre-Eligibility Phase" at bounding box center [339, 315] width 208 height 13
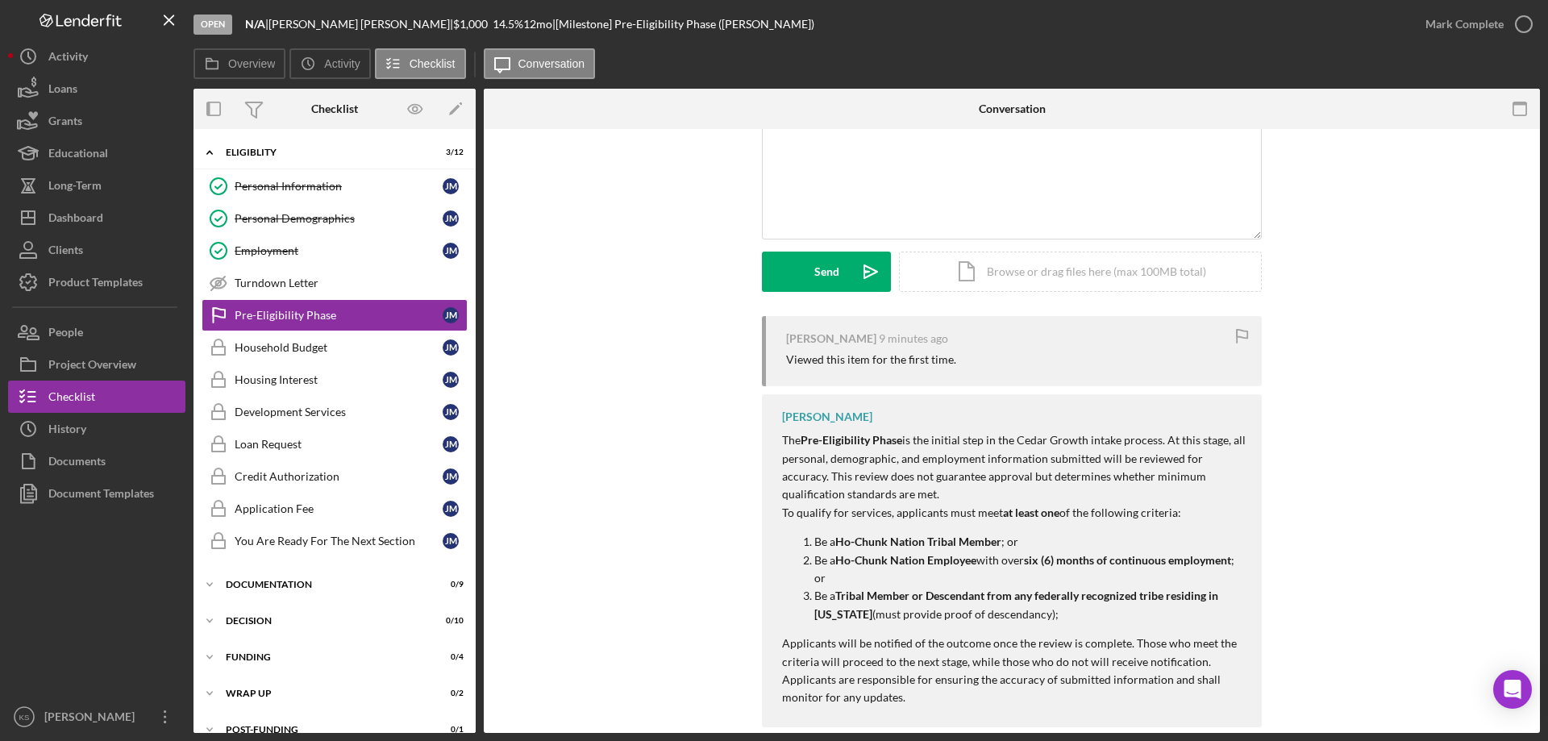
scroll to position [156, 0]
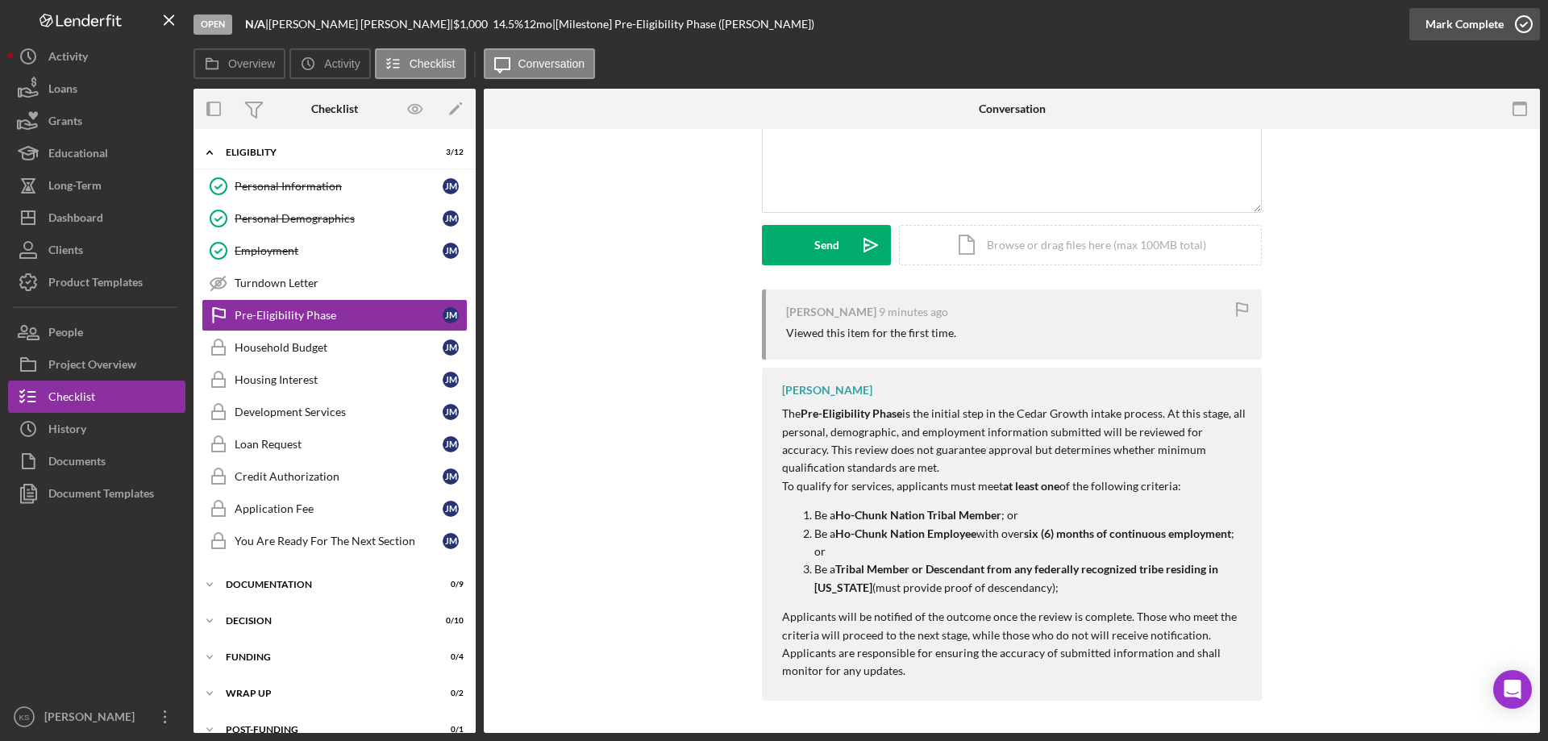
click at [1459, 17] on div "Mark Complete" at bounding box center [1464, 24] width 78 height 32
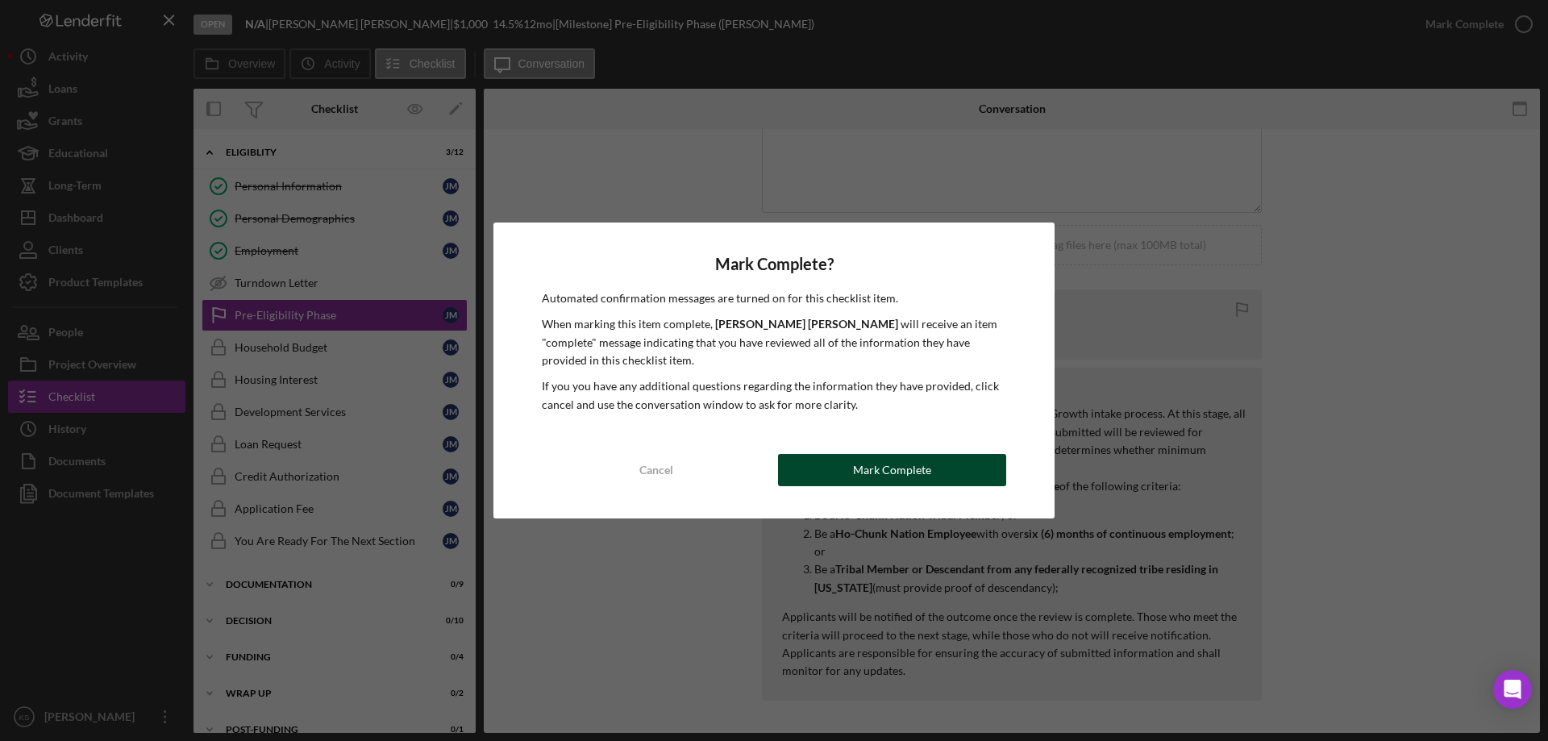
click at [934, 462] on button "Mark Complete" at bounding box center [892, 470] width 228 height 32
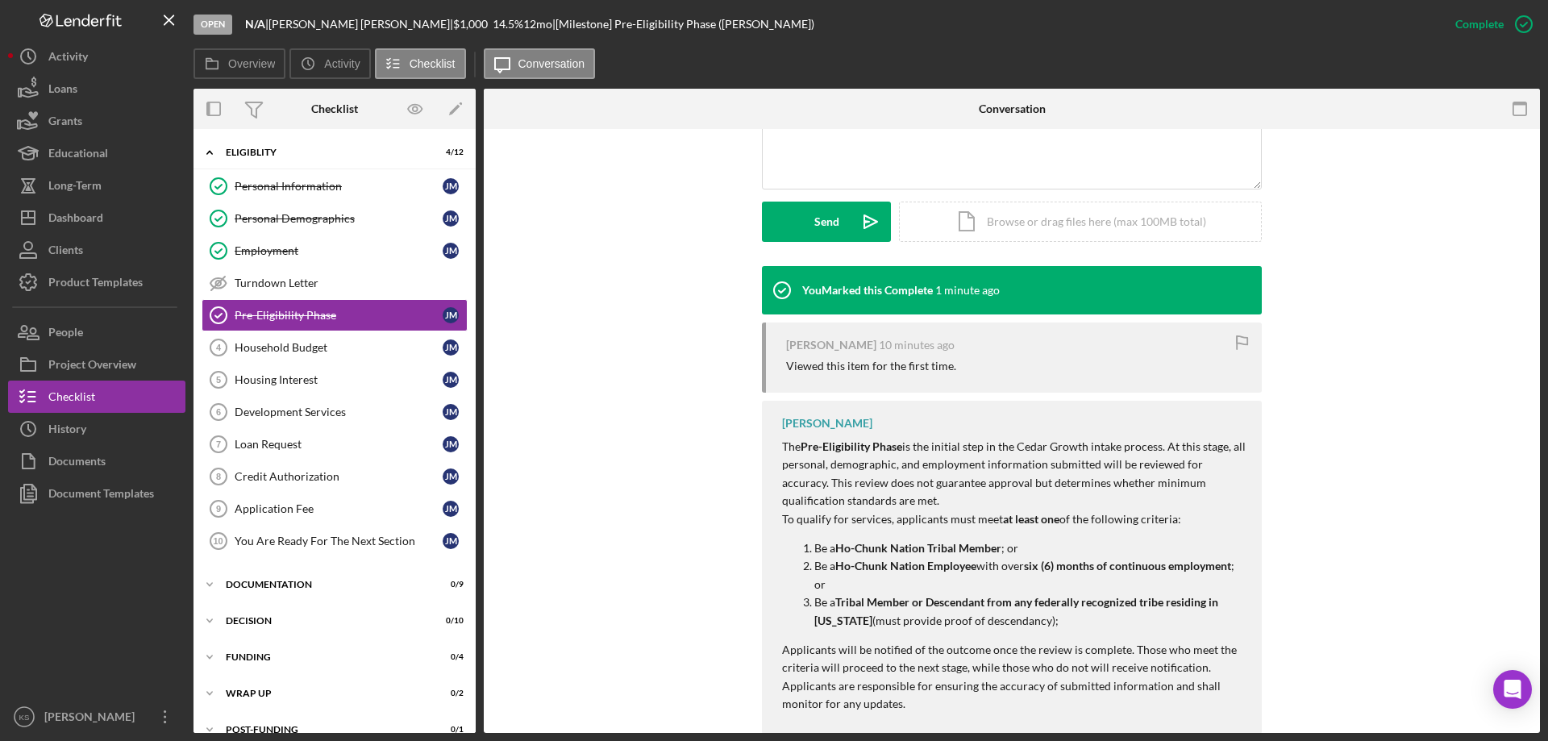
scroll to position [403, 0]
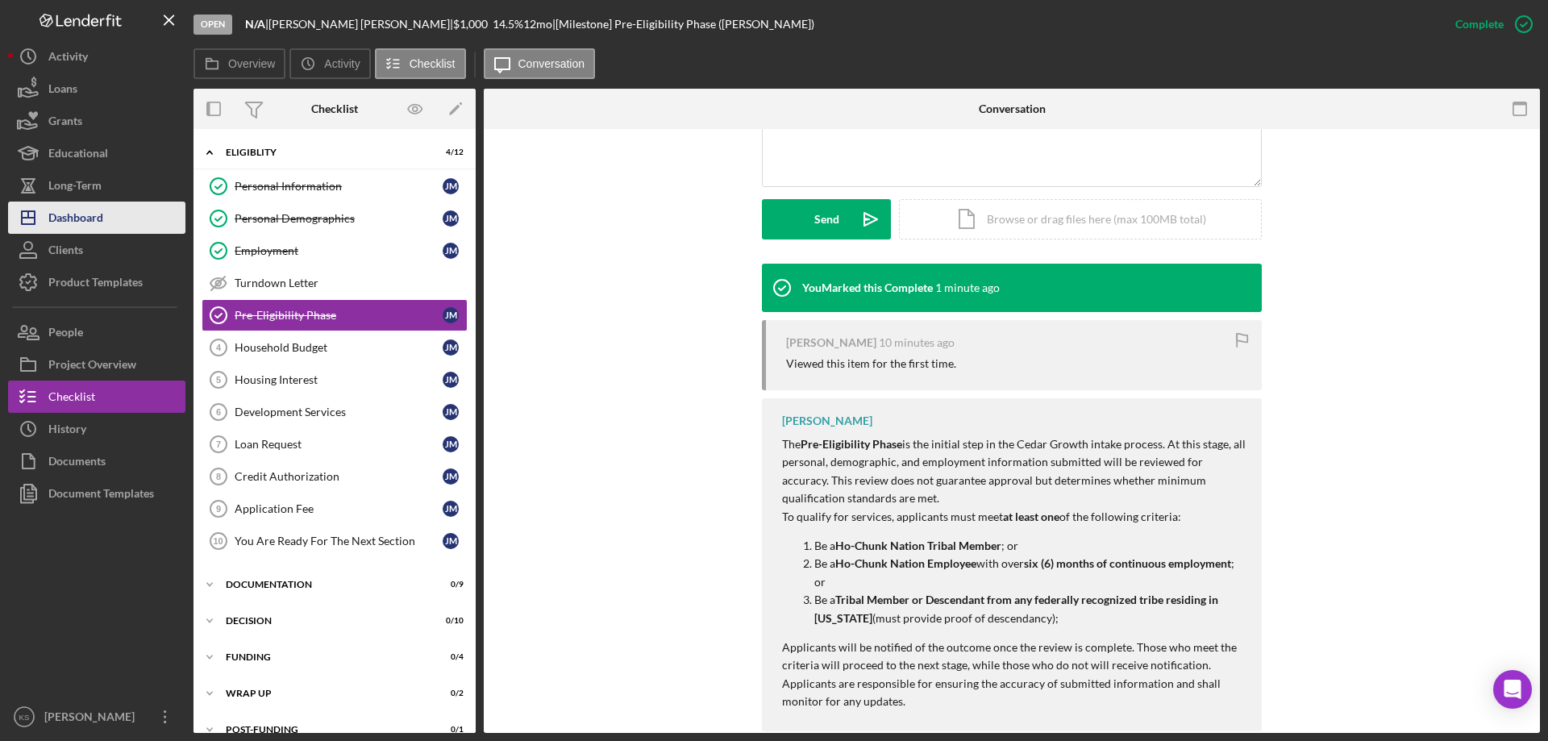
click at [119, 222] on button "Icon/Dashboard Dashboard" at bounding box center [96, 218] width 177 height 32
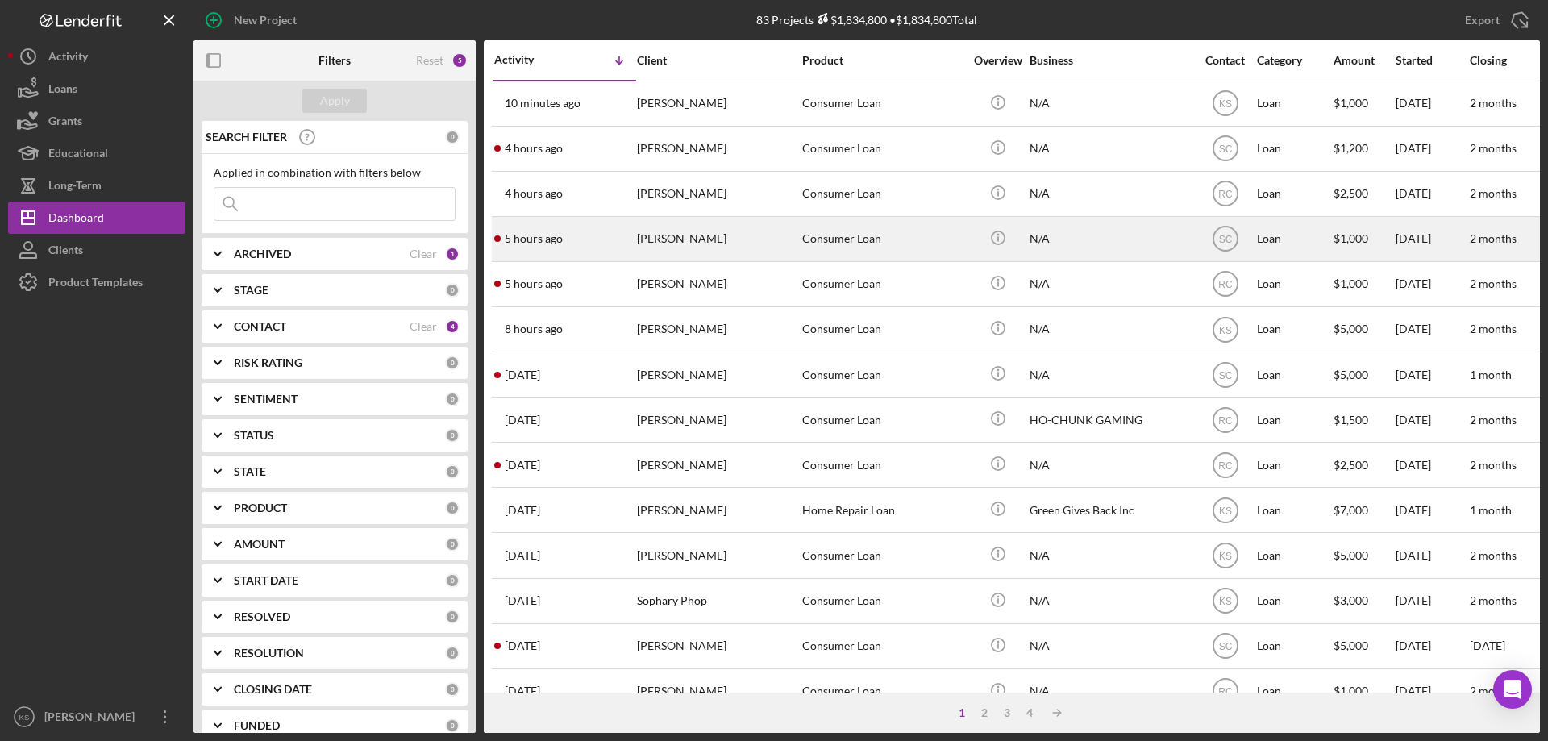
click at [697, 246] on div "[PERSON_NAME]" at bounding box center [717, 239] width 161 height 43
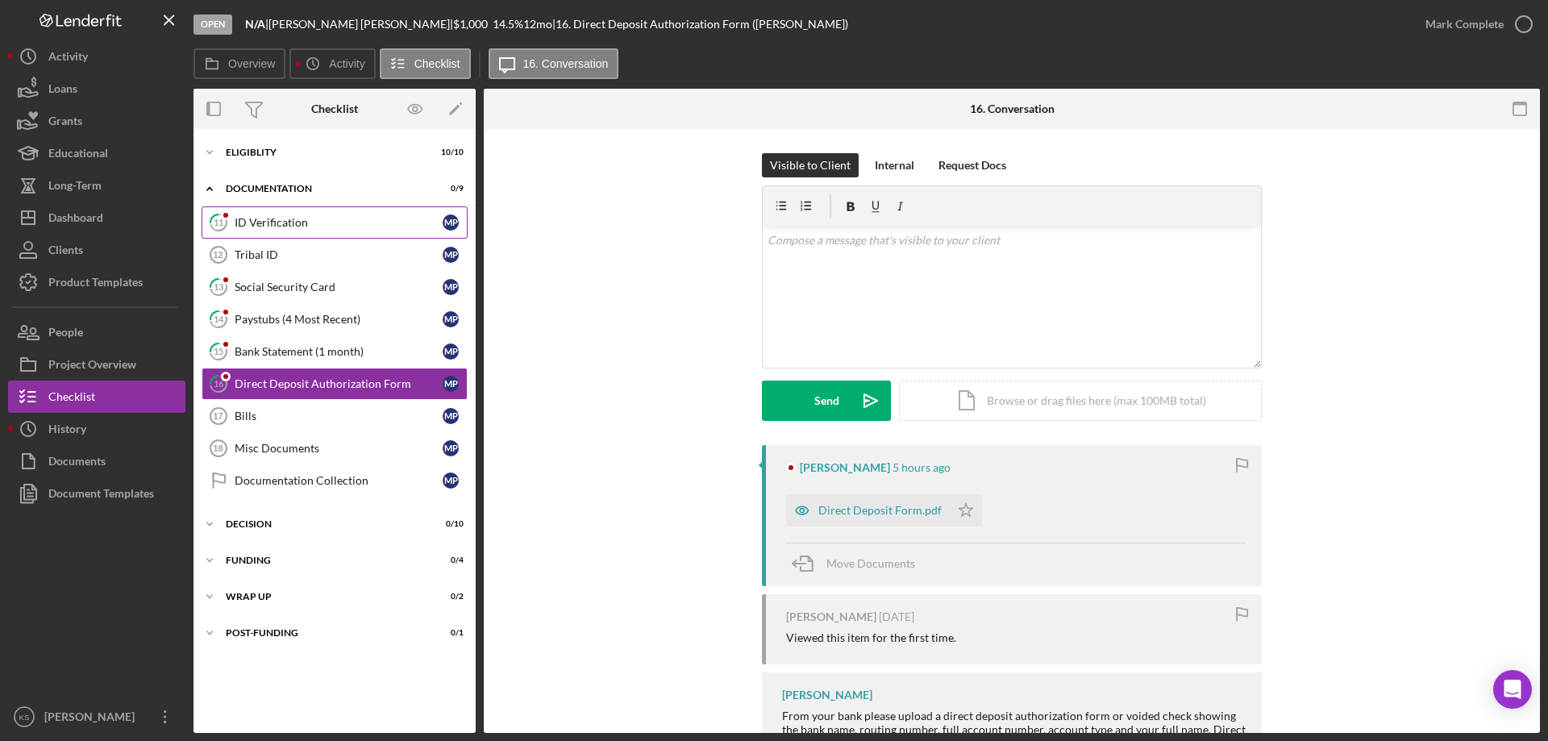
click at [332, 234] on link "11 ID Verification M P" at bounding box center [335, 222] width 266 height 32
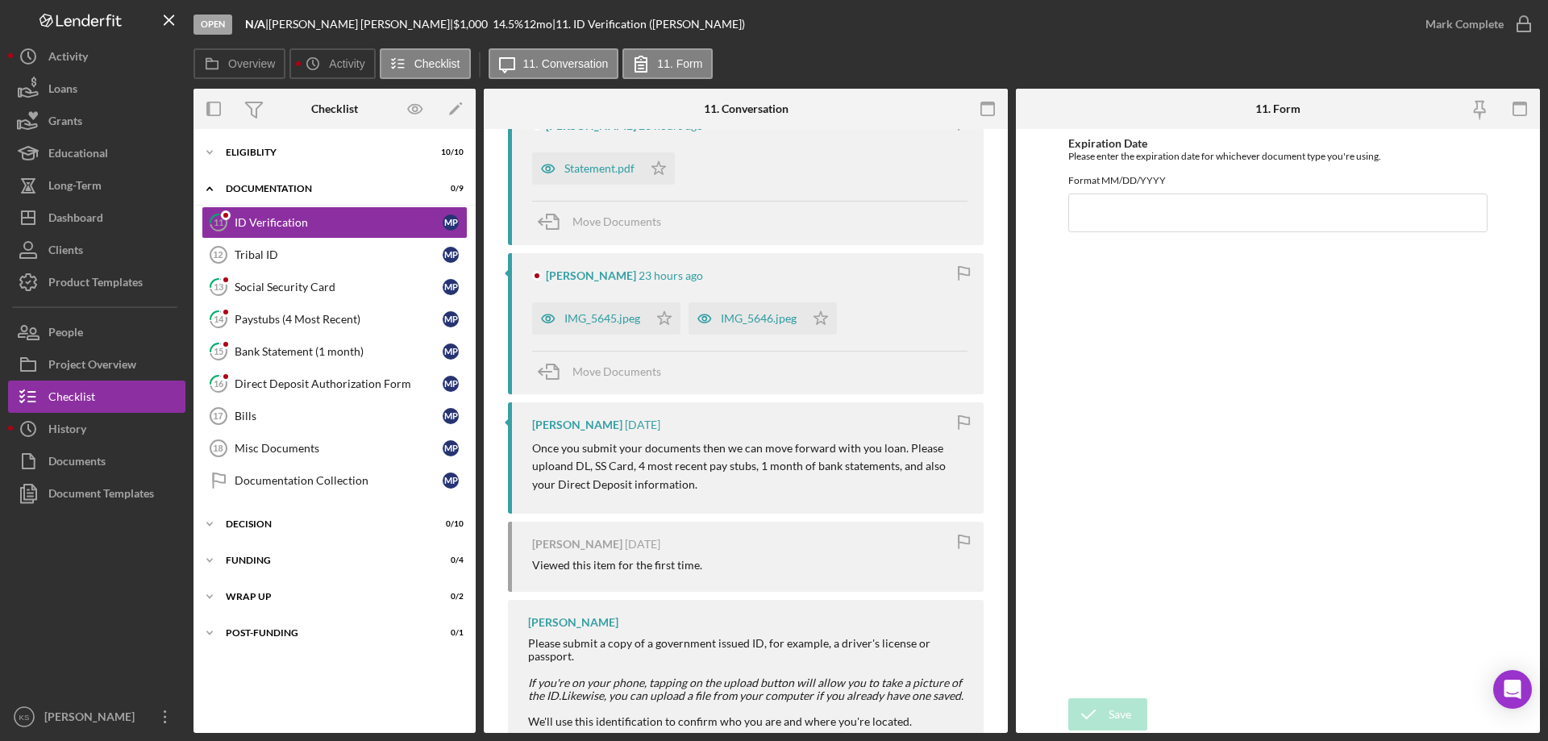
scroll to position [725, 0]
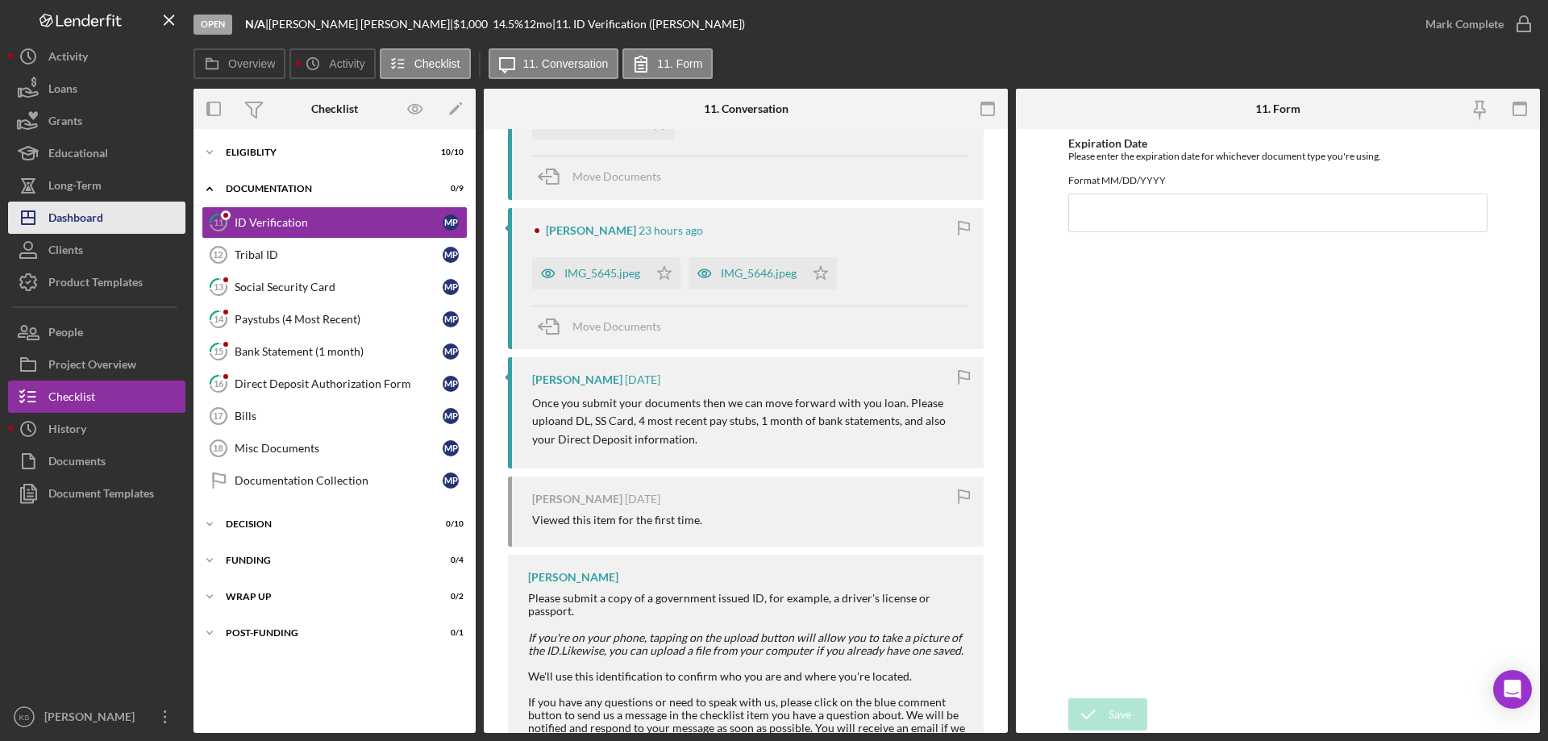
click at [143, 222] on button "Icon/Dashboard Dashboard" at bounding box center [96, 218] width 177 height 32
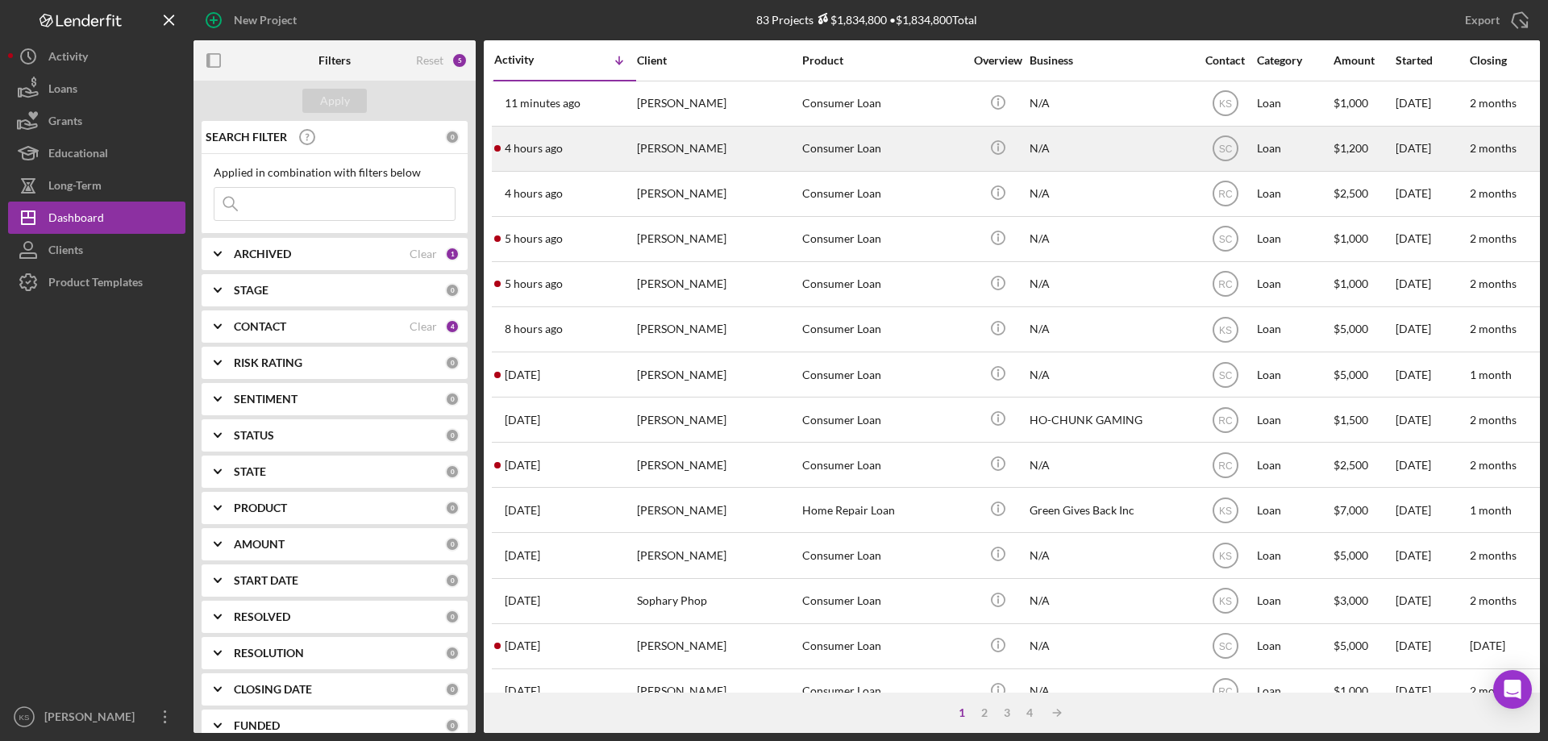
click at [884, 168] on div "Consumer Loan" at bounding box center [882, 148] width 161 height 43
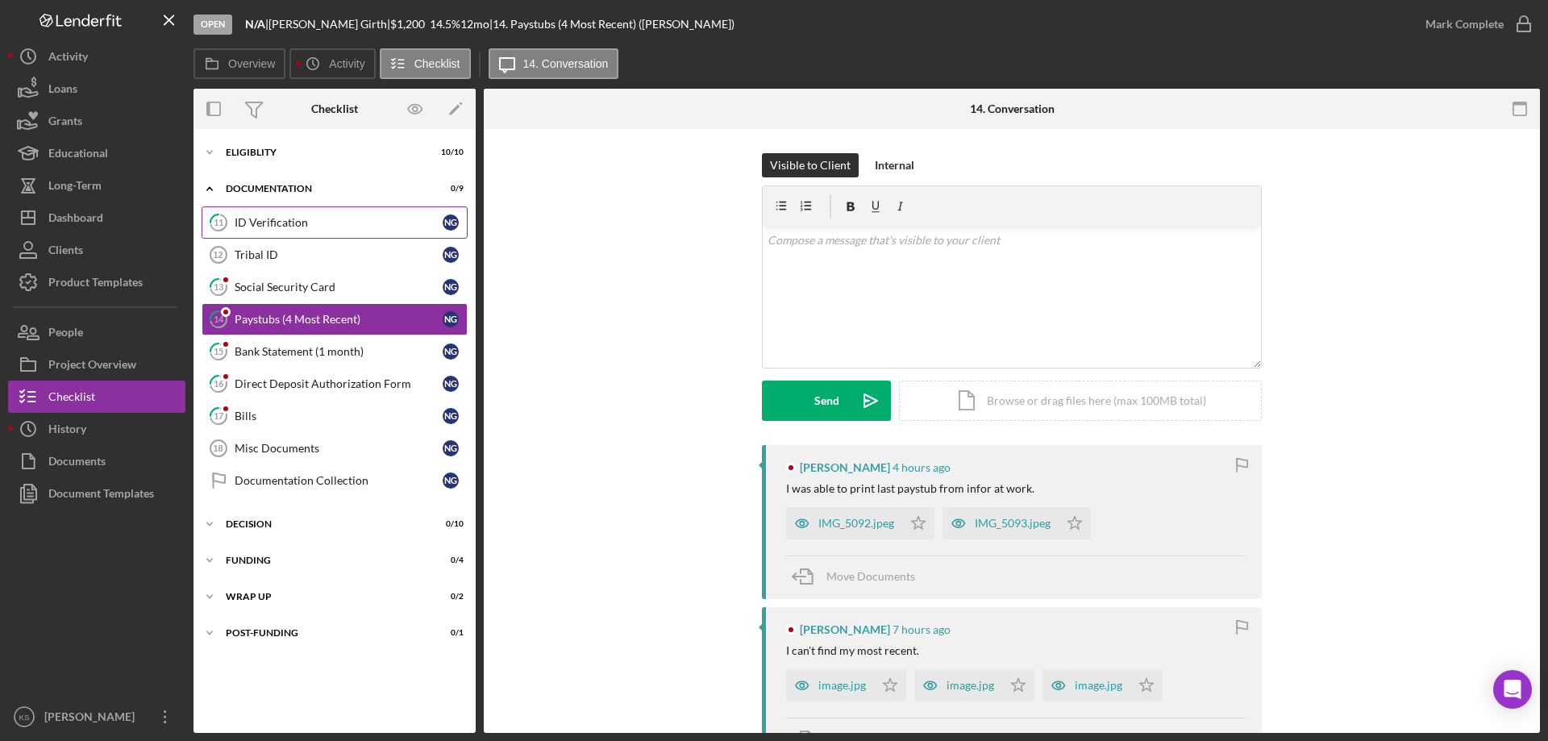
click at [273, 221] on div "ID Verification" at bounding box center [339, 222] width 208 height 13
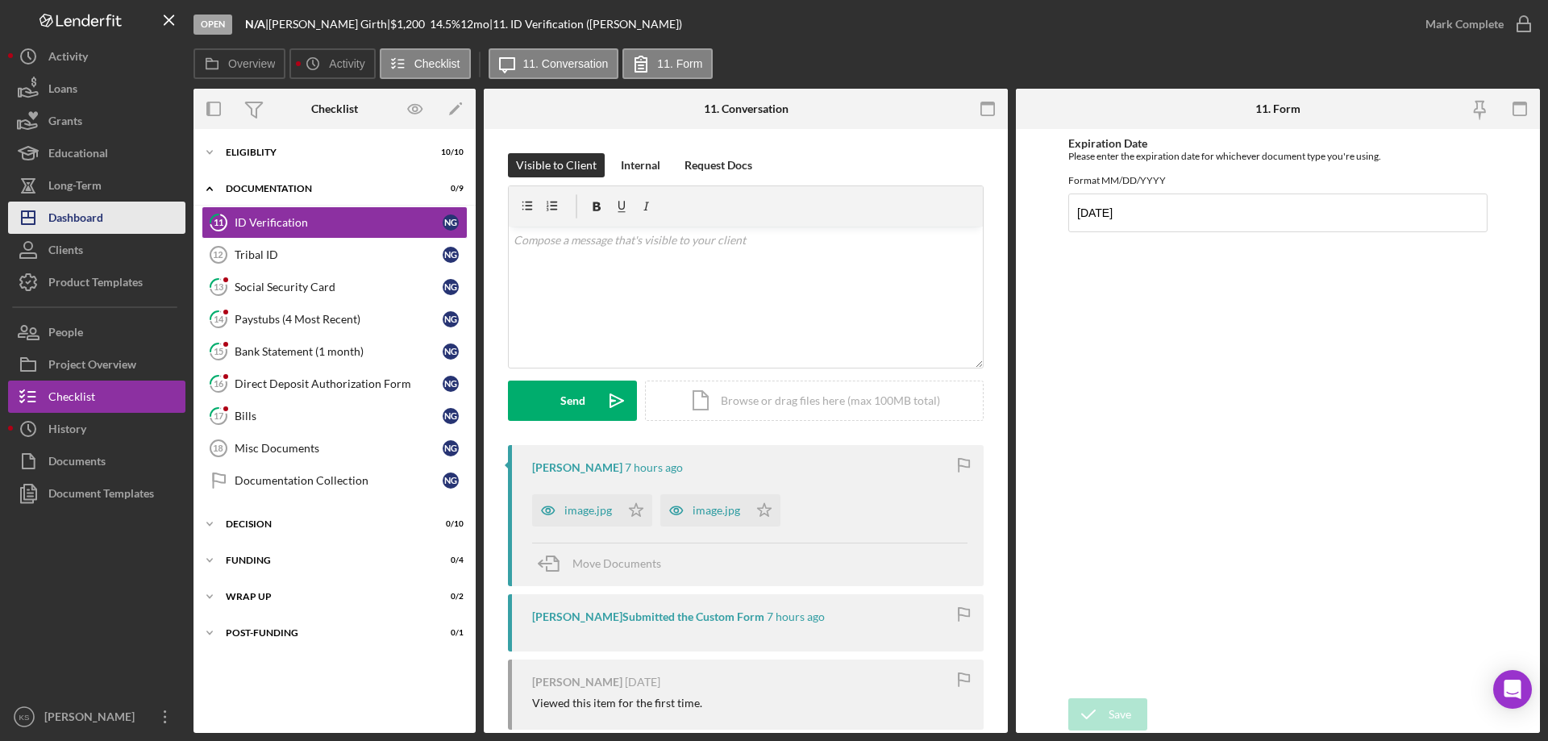
click at [94, 210] on div "Dashboard" at bounding box center [75, 220] width 55 height 36
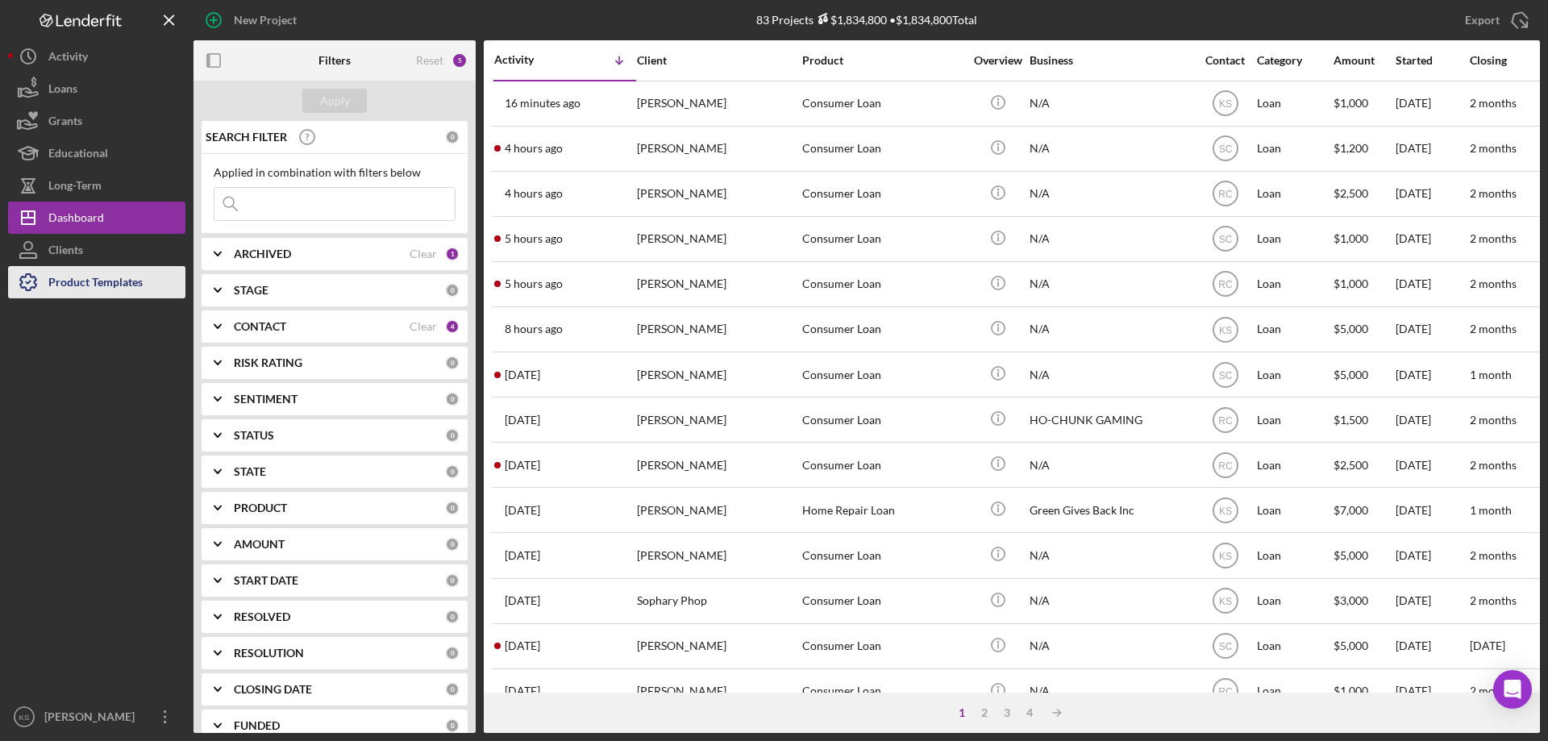
click at [107, 284] on div "Product Templates" at bounding box center [95, 284] width 94 height 36
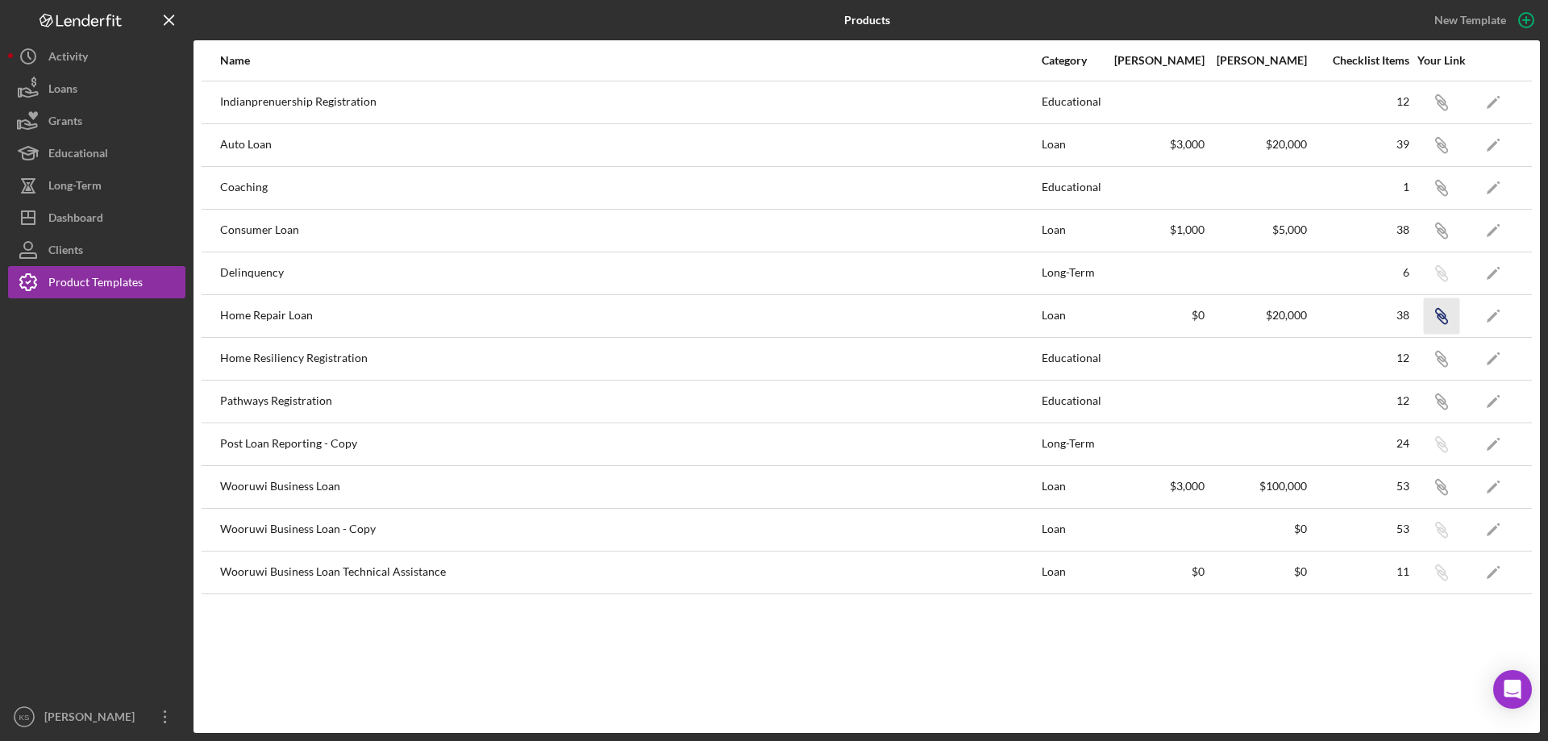
click at [1440, 312] on icon "Icon/Link" at bounding box center [1441, 315] width 36 height 36
